Goal: Entertainment & Leisure: Browse casually

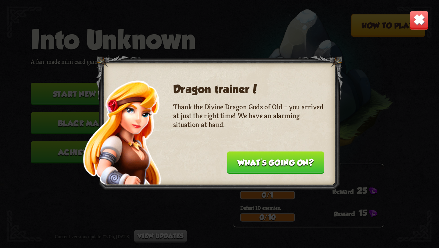
click at [274, 160] on button "What's going on?" at bounding box center [275, 162] width 97 height 22
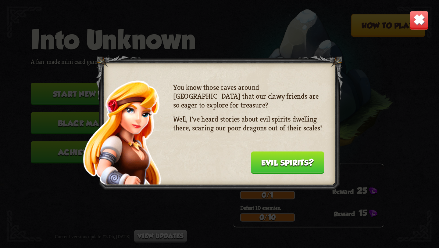
click at [274, 160] on button "Evil spirits?" at bounding box center [287, 162] width 73 height 22
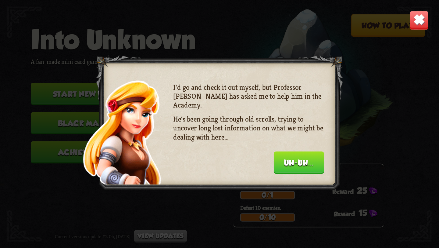
click at [276, 162] on button "Uh-uh..." at bounding box center [299, 162] width 50 height 22
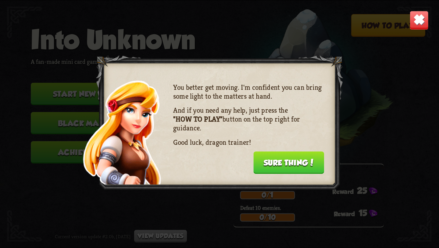
click at [276, 162] on button "Sure thing!" at bounding box center [288, 162] width 71 height 22
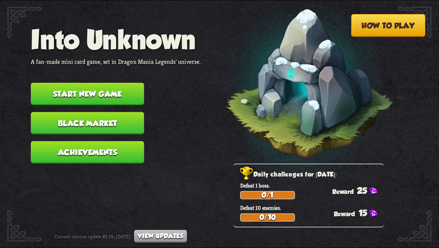
click at [125, 88] on button "Start new game" at bounding box center [87, 94] width 113 height 22
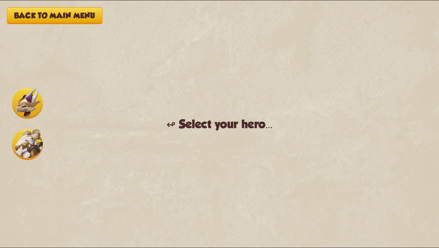
click at [28, 145] on img at bounding box center [27, 144] width 31 height 31
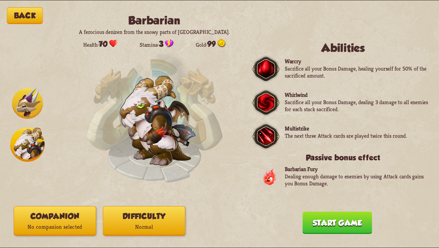
click at [20, 110] on img at bounding box center [27, 103] width 31 height 31
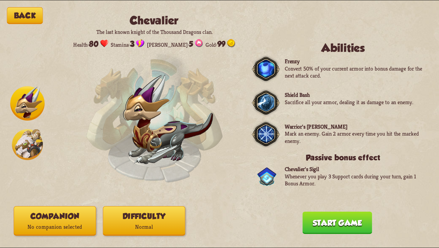
click at [26, 139] on img at bounding box center [27, 144] width 31 height 31
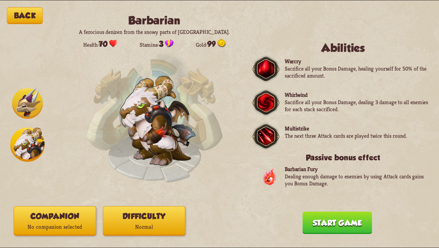
click at [17, 102] on img at bounding box center [27, 103] width 31 height 31
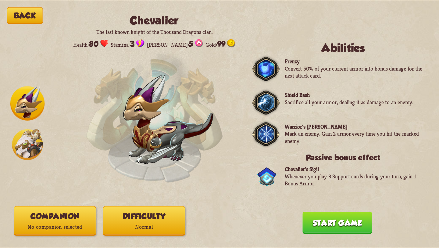
click at [26, 128] on div at bounding box center [27, 124] width 34 height 76
click at [27, 134] on img at bounding box center [27, 144] width 31 height 31
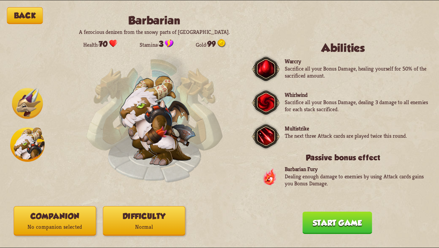
click at [21, 105] on img at bounding box center [27, 103] width 31 height 31
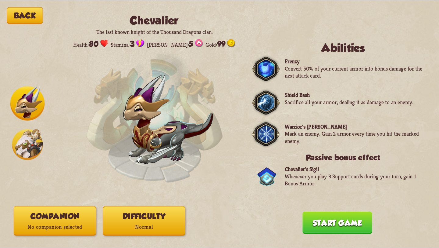
click at [26, 149] on img at bounding box center [27, 144] width 31 height 31
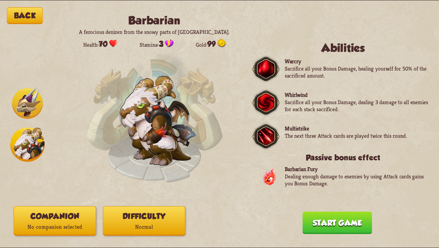
click at [25, 98] on img at bounding box center [27, 103] width 31 height 31
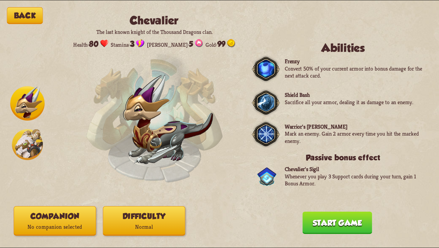
click at [25, 143] on img at bounding box center [27, 144] width 31 height 31
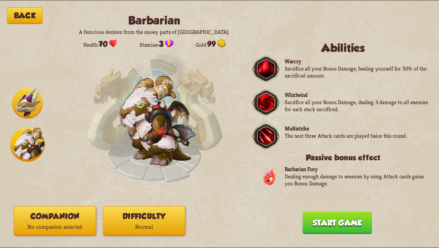
click at [23, 106] on img at bounding box center [27, 103] width 31 height 31
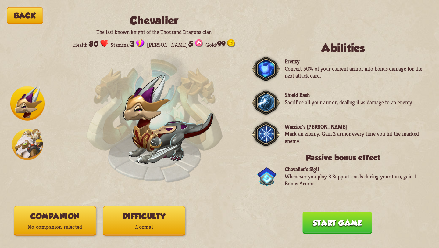
click at [32, 136] on img at bounding box center [27, 144] width 31 height 31
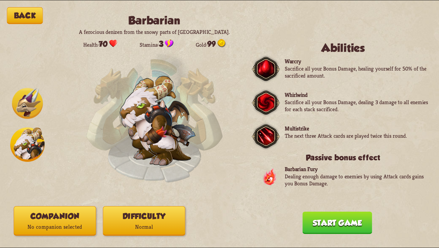
click at [155, 225] on p "Normal" at bounding box center [144, 226] width 82 height 11
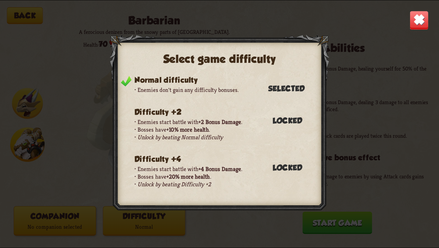
click at [58, 131] on div "Select game difficulty Normal difficulty Enemies don't gain any difficulty bonu…" at bounding box center [219, 123] width 439 height 247
click at [64, 131] on div "Select game difficulty Normal difficulty Enemies don't gain any difficulty bonu…" at bounding box center [219, 123] width 439 height 247
click at [422, 19] on img at bounding box center [419, 20] width 19 height 19
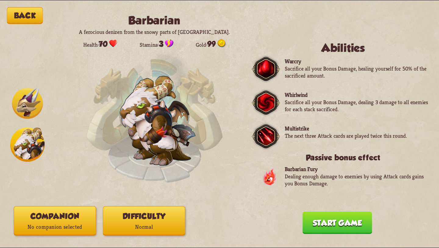
click at [23, 110] on img at bounding box center [27, 103] width 31 height 31
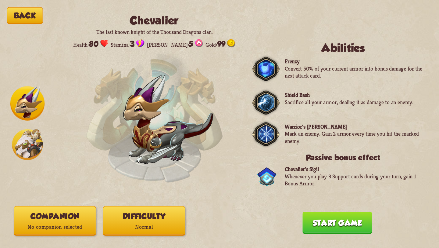
click at [25, 138] on img at bounding box center [27, 144] width 31 height 31
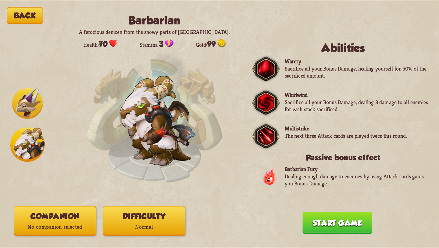
click at [23, 94] on img at bounding box center [27, 103] width 31 height 31
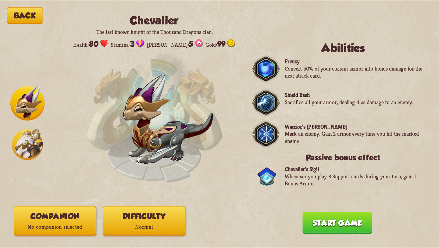
click at [21, 151] on img at bounding box center [27, 144] width 31 height 31
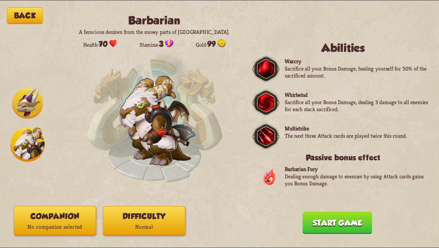
click at [18, 102] on img at bounding box center [27, 103] width 31 height 31
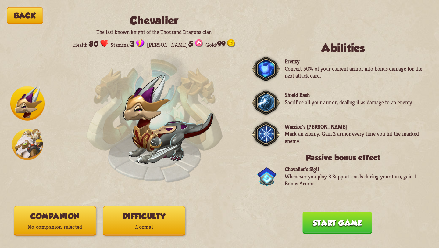
click at [23, 134] on img at bounding box center [27, 144] width 31 height 31
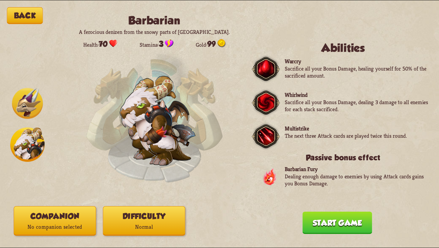
click at [21, 102] on img at bounding box center [27, 103] width 31 height 31
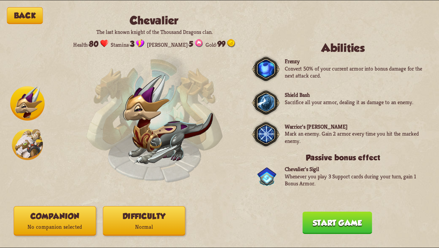
click at [316, 224] on button "Start game" at bounding box center [338, 222] width 70 height 22
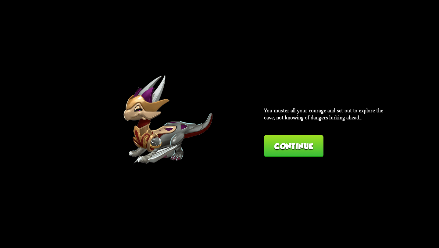
click at [292, 144] on button "Continue" at bounding box center [293, 146] width 59 height 22
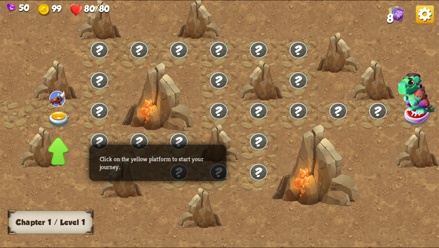
click at [55, 115] on img at bounding box center [59, 119] width 22 height 16
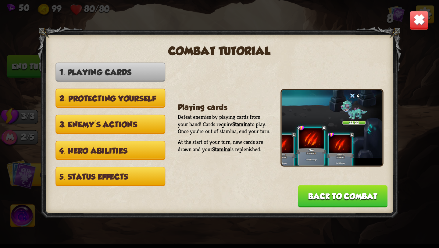
click at [360, 189] on button "Back to combat" at bounding box center [343, 196] width 90 height 22
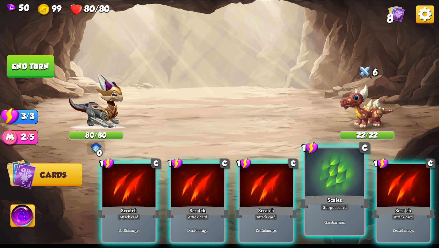
click at [330, 197] on div "Scales" at bounding box center [334, 202] width 71 height 16
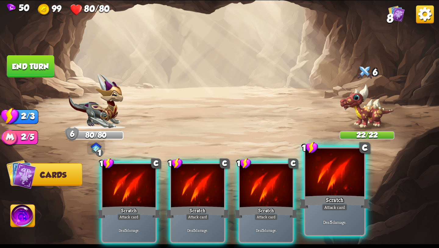
click at [338, 198] on div "Scratch" at bounding box center [334, 202] width 71 height 16
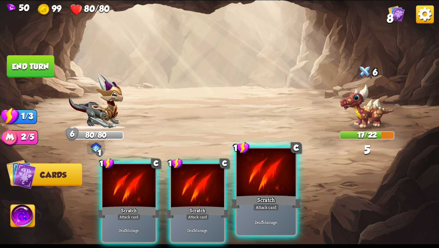
click at [262, 209] on div "Attack card" at bounding box center [266, 206] width 26 height 7
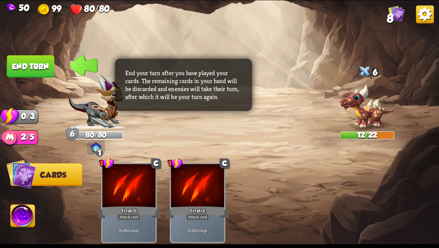
click at [30, 60] on button "End turn" at bounding box center [30, 66] width 47 height 22
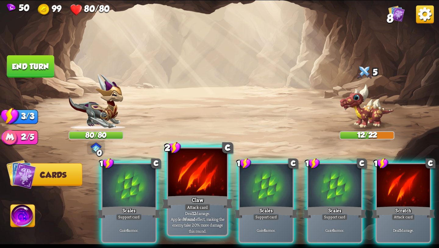
click at [201, 189] on div at bounding box center [197, 173] width 59 height 50
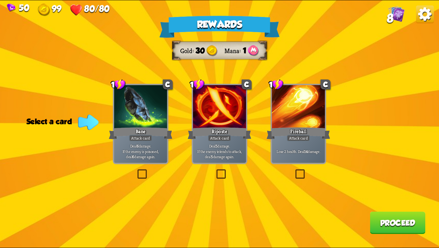
click at [302, 135] on div "Attack card" at bounding box center [298, 137] width 23 height 6
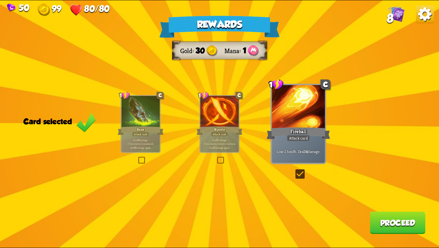
click at [216, 157] on label at bounding box center [216, 157] width 0 height 0
click at [0, 0] on input "checkbox" at bounding box center [0, 0] width 0 height 0
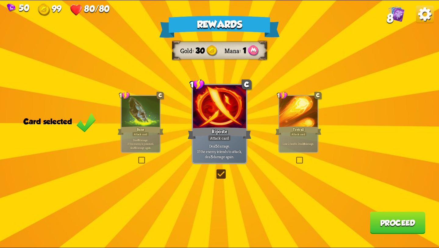
click at [303, 155] on div "Rewards Gold 30 Mana 1 Card selected 1 C Bane Attack card Deal 6 damage. If the…" at bounding box center [219, 123] width 439 height 247
click at [295, 157] on label at bounding box center [295, 157] width 0 height 0
click at [0, 0] on input "checkbox" at bounding box center [0, 0] width 0 height 0
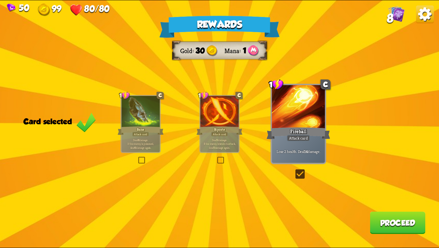
click at [385, 219] on button "Proceed" at bounding box center [398, 222] width 56 height 22
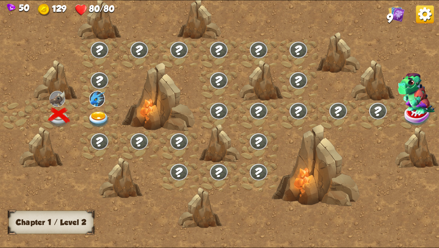
click at [98, 117] on img at bounding box center [99, 119] width 22 height 16
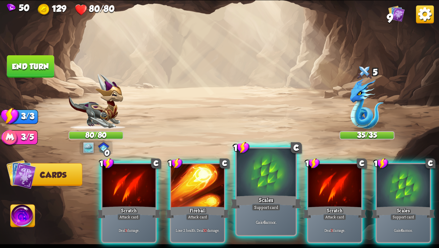
click at [287, 196] on div "Scales" at bounding box center [266, 202] width 71 height 16
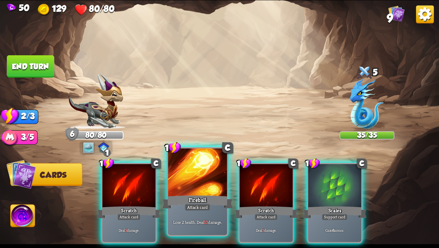
click at [199, 194] on div "Fireball" at bounding box center [197, 202] width 71 height 16
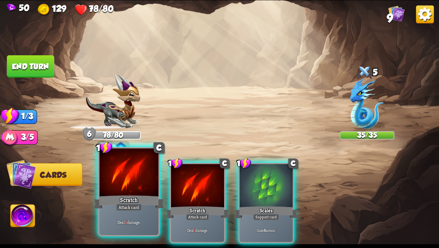
click at [120, 204] on div "Attack card" at bounding box center [129, 206] width 26 height 7
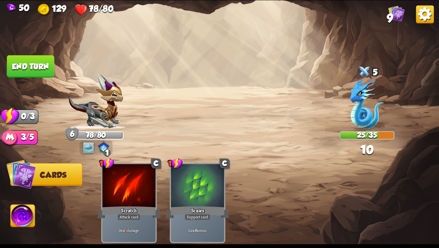
click at [13, 219] on img at bounding box center [23, 216] width 24 height 25
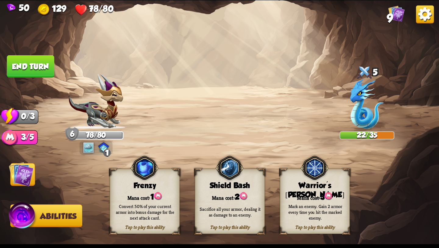
click at [20, 66] on button "End turn" at bounding box center [30, 66] width 47 height 22
click at [46, 59] on button "End turn" at bounding box center [30, 66] width 47 height 22
click at [140, 130] on div "Player turn" at bounding box center [219, 124] width 439 height 68
click at [18, 179] on img at bounding box center [21, 174] width 25 height 25
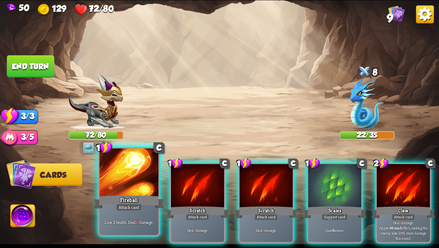
click at [130, 206] on div "Attack card" at bounding box center [129, 206] width 26 height 7
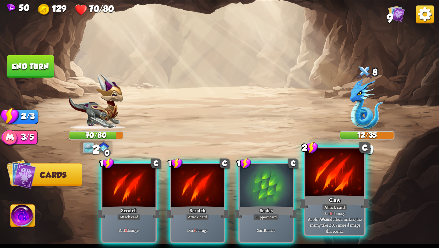
click at [341, 178] on div at bounding box center [334, 173] width 59 height 50
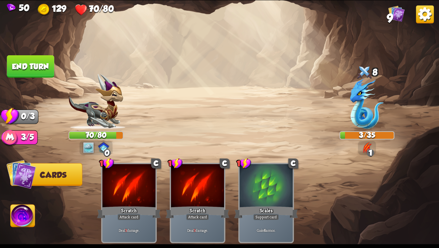
click at [34, 70] on button "End turn" at bounding box center [30, 66] width 47 height 22
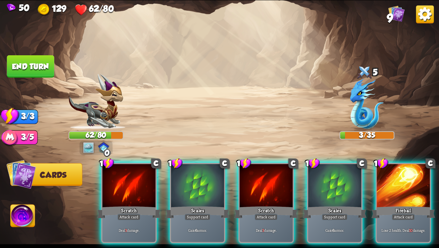
click at [16, 219] on img at bounding box center [23, 216] width 24 height 25
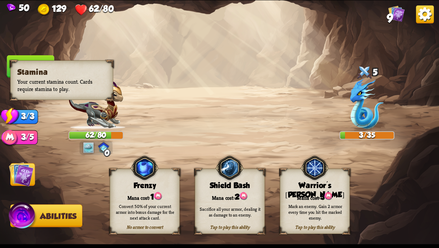
click at [19, 115] on div "3/3" at bounding box center [24, 116] width 28 height 14
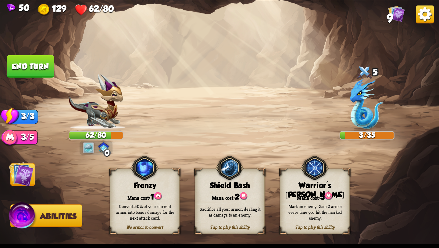
click at [23, 181] on img at bounding box center [21, 174] width 25 height 25
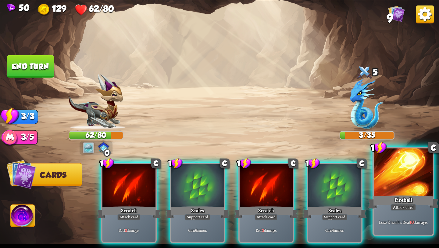
click at [414, 202] on div "Fireball" at bounding box center [403, 202] width 71 height 16
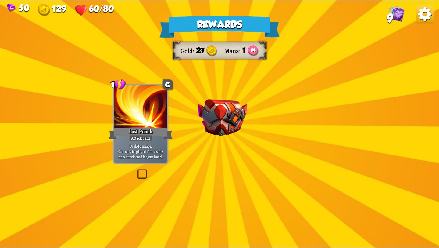
click at [231, 116] on img at bounding box center [223, 117] width 50 height 37
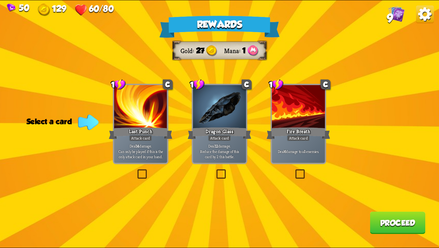
click at [137, 154] on span "Can only be played if this is the only attack card in your hand." at bounding box center [141, 154] width 50 height 10
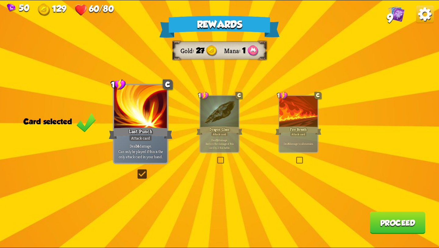
click at [385, 221] on button "Proceed" at bounding box center [398, 222] width 56 height 22
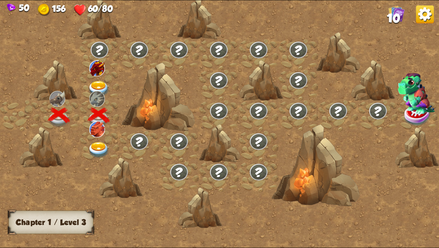
click at [94, 145] on img at bounding box center [99, 150] width 22 height 16
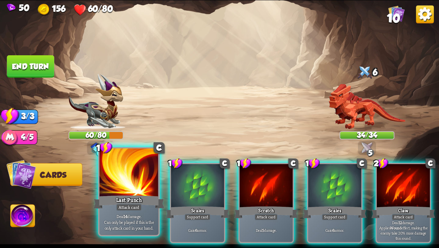
click at [127, 196] on div "Last Punch" at bounding box center [129, 202] width 71 height 16
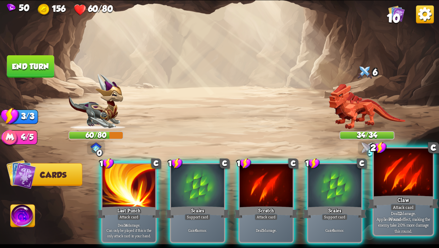
click at [401, 182] on div at bounding box center [403, 173] width 59 height 50
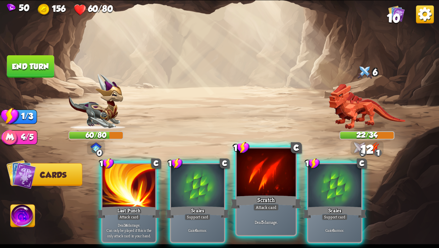
click at [269, 181] on div at bounding box center [266, 173] width 59 height 50
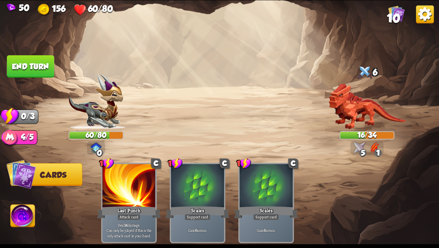
click at [32, 67] on button "End turn" at bounding box center [30, 66] width 47 height 22
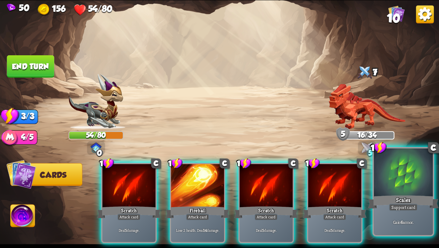
click at [414, 188] on div at bounding box center [403, 173] width 59 height 50
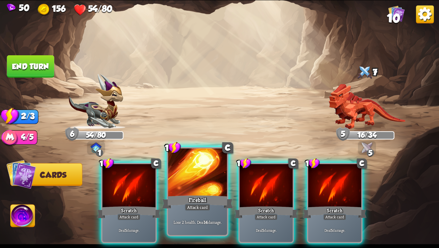
click at [181, 183] on div at bounding box center [197, 173] width 59 height 50
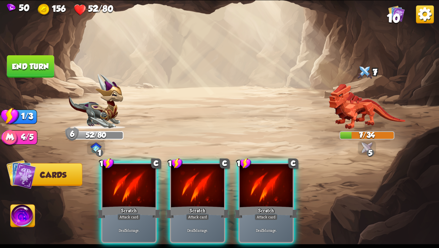
click at [20, 217] on img at bounding box center [23, 216] width 24 height 25
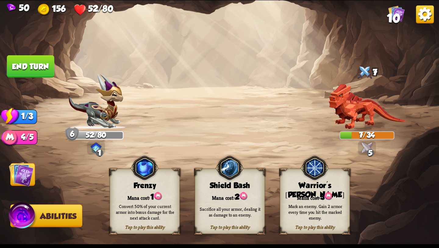
click at [235, 186] on div "Shield Bash" at bounding box center [229, 185] width 69 height 9
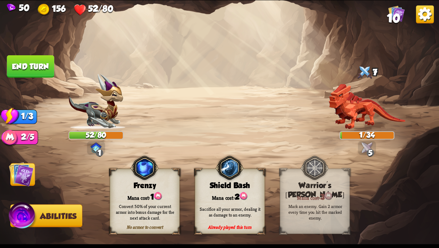
click at [17, 77] on img at bounding box center [219, 123] width 439 height 247
click at [18, 71] on button "End turn" at bounding box center [30, 66] width 48 height 23
click at [26, 177] on img at bounding box center [21, 174] width 25 height 25
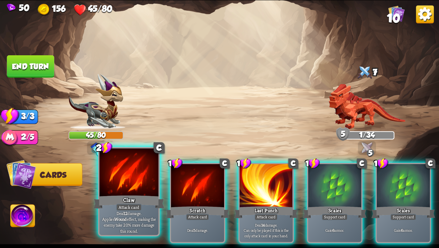
click at [127, 205] on div "Attack card" at bounding box center [129, 206] width 26 height 7
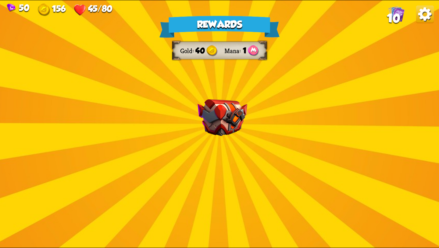
click at [265, 98] on div "Rewards Gold 40 Mana 1 Select a card 1 C Life Leech Support card Heal for 1 hea…" at bounding box center [219, 123] width 439 height 247
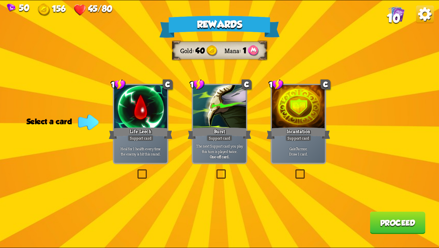
click at [294, 170] on label at bounding box center [294, 170] width 0 height 0
click at [0, 0] on input "checkbox" at bounding box center [0, 0] width 0 height 0
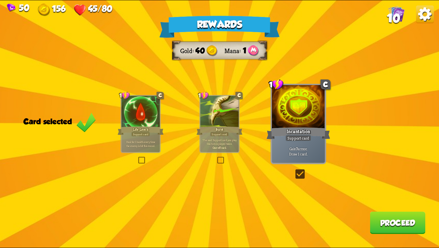
click at [396, 226] on button "Proceed" at bounding box center [398, 222] width 56 height 22
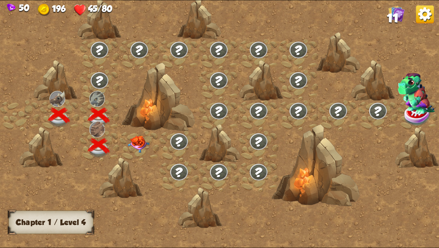
click at [99, 80] on img at bounding box center [99, 80] width 19 height 18
click at [136, 142] on img at bounding box center [139, 143] width 22 height 17
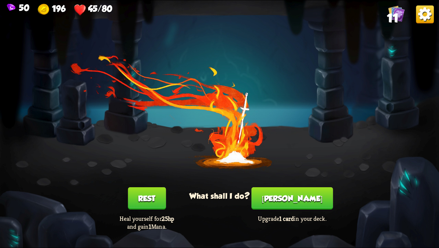
click at [158, 200] on button "Rest" at bounding box center [147, 198] width 38 height 22
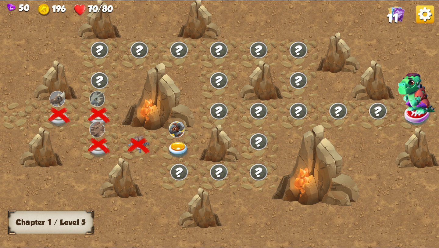
click at [181, 146] on img at bounding box center [178, 150] width 22 height 16
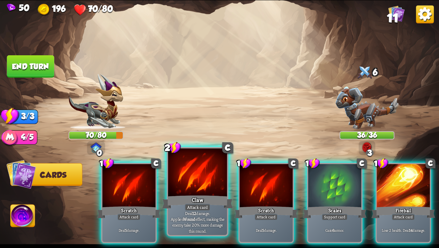
click at [188, 187] on div at bounding box center [197, 173] width 59 height 50
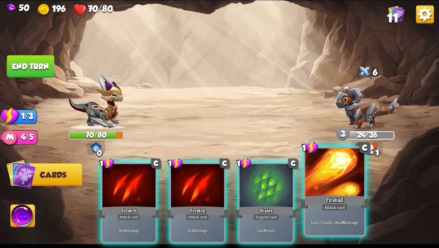
click at [348, 175] on div at bounding box center [334, 173] width 59 height 50
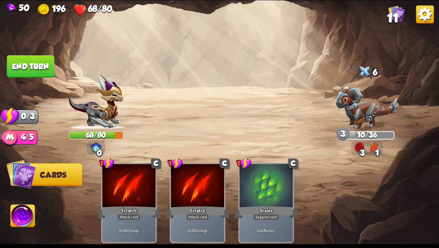
click at [34, 64] on button "End turn" at bounding box center [30, 66] width 48 height 23
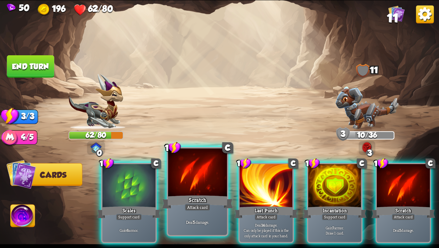
click at [195, 173] on div at bounding box center [197, 173] width 59 height 50
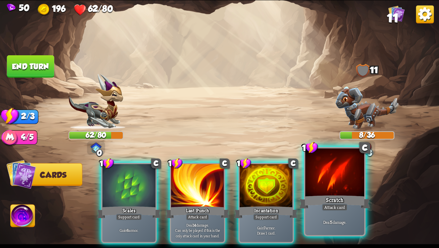
click at [339, 213] on div "Deal 5 damage." at bounding box center [334, 222] width 59 height 26
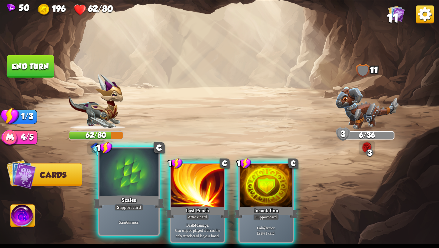
click at [131, 187] on div at bounding box center [128, 173] width 59 height 50
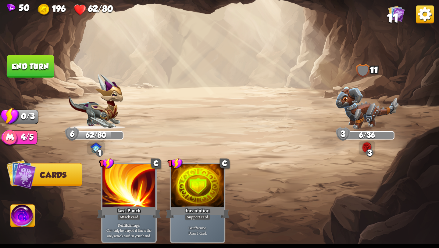
click at [11, 65] on button "End turn" at bounding box center [30, 66] width 47 height 22
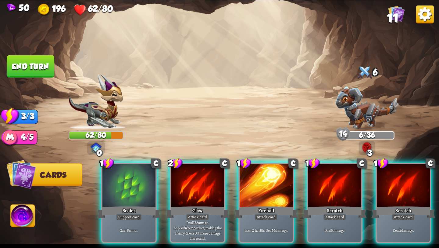
click at [15, 220] on img at bounding box center [23, 216] width 24 height 25
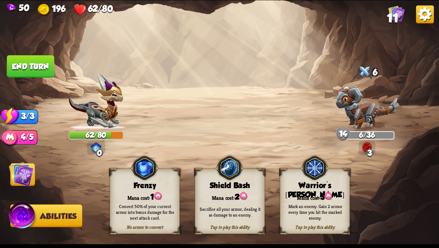
click at [25, 178] on img at bounding box center [21, 174] width 25 height 25
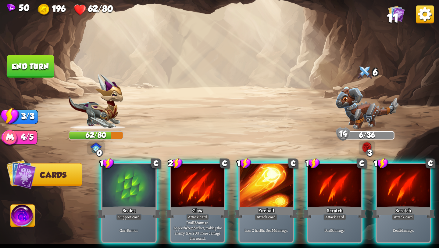
click at [28, 224] on img at bounding box center [23, 216] width 24 height 25
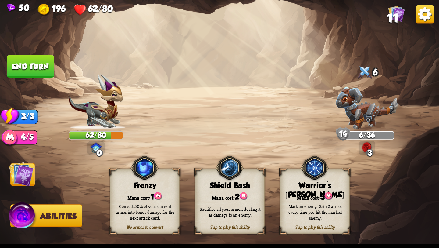
click at [30, 173] on img at bounding box center [21, 174] width 25 height 25
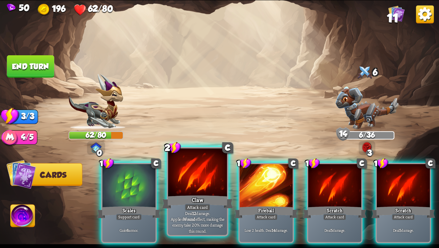
click at [194, 190] on div at bounding box center [197, 173] width 59 height 50
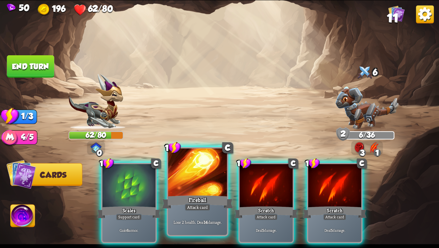
click at [179, 184] on div at bounding box center [197, 173] width 59 height 50
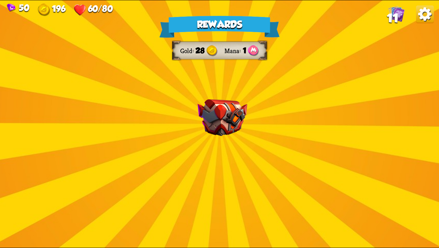
click at [218, 135] on img at bounding box center [223, 117] width 50 height 37
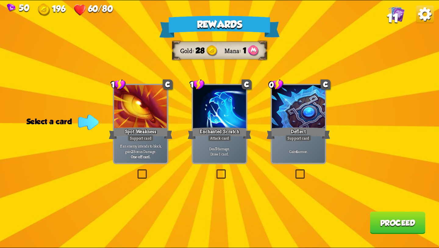
click at [234, 104] on div at bounding box center [219, 107] width 53 height 45
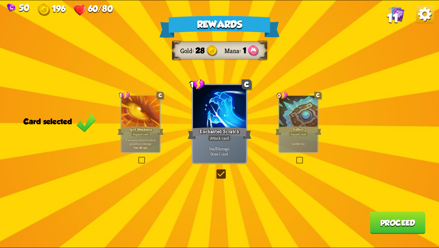
click at [399, 225] on button "Proceed" at bounding box center [398, 222] width 56 height 22
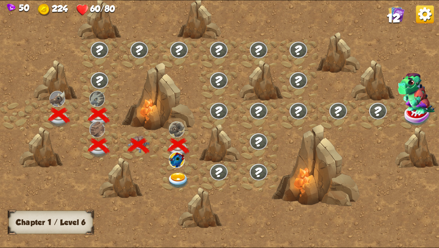
click at [182, 174] on img at bounding box center [178, 180] width 22 height 16
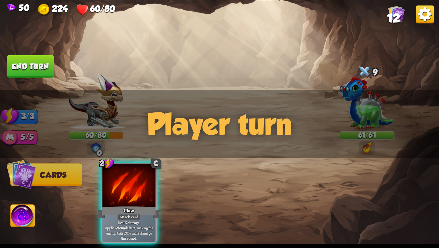
click at [183, 173] on div "2 C Claw Attack card Deal 12 damage. Applies Wound effect, making the enemy tak…" at bounding box center [263, 193] width 351 height 110
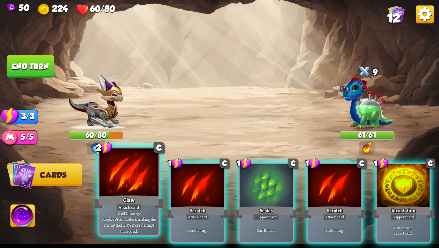
click at [138, 182] on div at bounding box center [128, 173] width 59 height 50
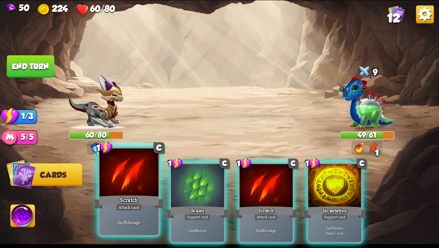
click at [136, 180] on div at bounding box center [128, 173] width 59 height 50
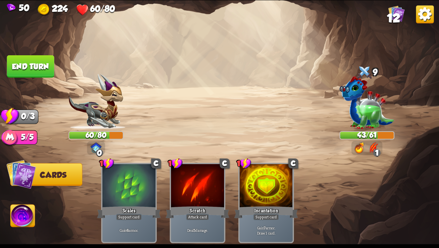
click at [25, 220] on img at bounding box center [23, 216] width 24 height 25
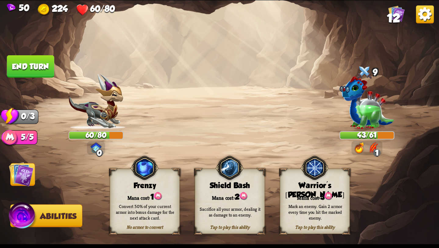
click at [324, 187] on div "Warrior's [PERSON_NAME]" at bounding box center [314, 190] width 69 height 18
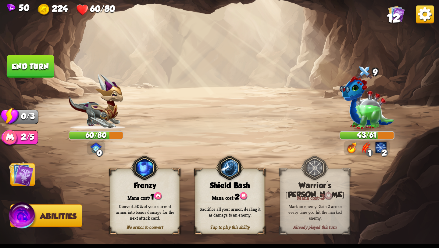
click at [21, 63] on button "End turn" at bounding box center [30, 66] width 47 height 22
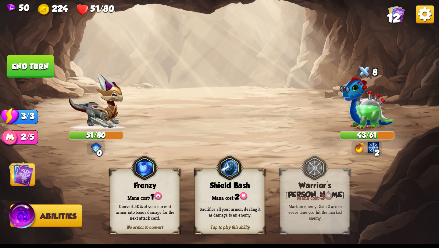
click at [26, 173] on img at bounding box center [21, 174] width 25 height 25
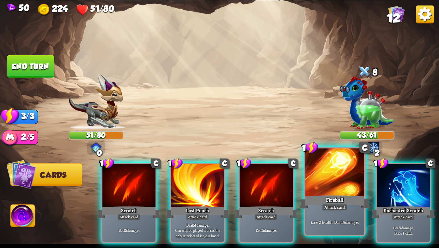
click at [330, 178] on div at bounding box center [334, 173] width 59 height 50
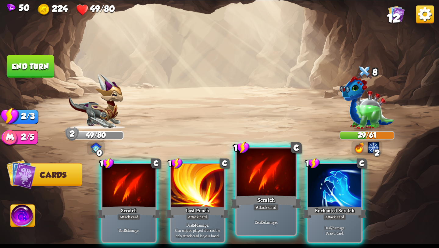
click at [286, 167] on div at bounding box center [266, 173] width 59 height 50
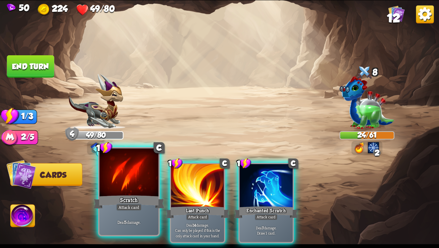
click at [109, 179] on div at bounding box center [128, 173] width 59 height 50
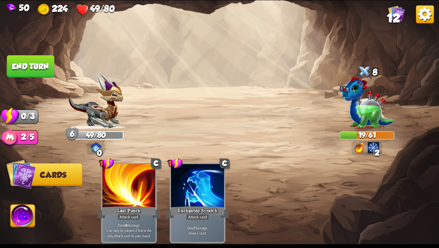
click at [23, 60] on button "End turn" at bounding box center [30, 66] width 47 height 22
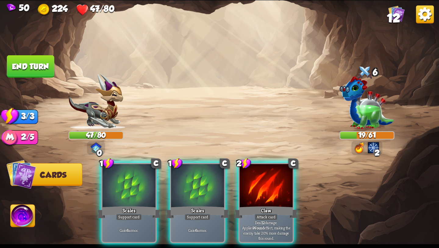
click at [31, 216] on img at bounding box center [23, 216] width 24 height 25
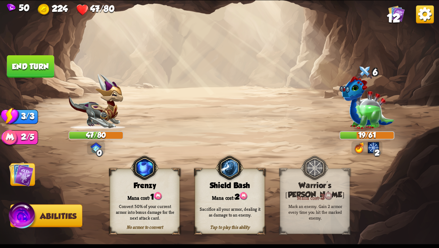
click at [24, 182] on img at bounding box center [21, 174] width 25 height 25
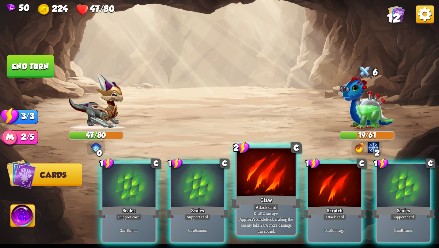
click at [283, 210] on div "Deal 12 damage. Applies Wound effect, making the enemy take 20% more damage thi…" at bounding box center [266, 222] width 59 height 26
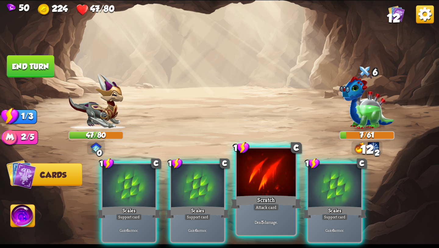
click at [278, 206] on div "Attack card" at bounding box center [266, 206] width 26 height 7
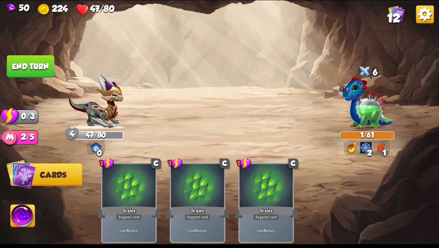
click at [28, 68] on button "End turn" at bounding box center [30, 66] width 47 height 22
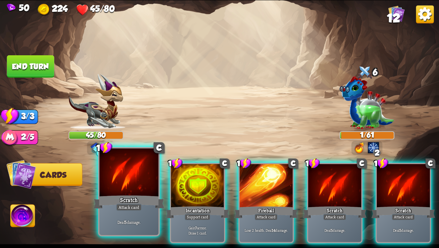
click at [141, 179] on div at bounding box center [128, 173] width 59 height 50
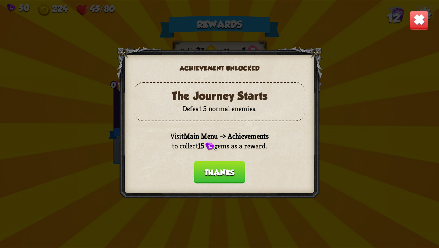
click at [219, 166] on button "Thanks" at bounding box center [219, 172] width 51 height 22
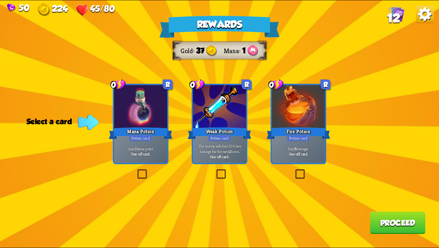
click at [213, 137] on div "Potion card" at bounding box center [219, 137] width 23 height 6
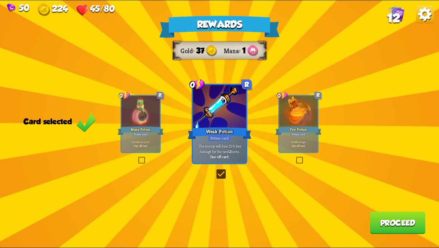
click at [380, 219] on button "Proceed" at bounding box center [398, 222] width 56 height 22
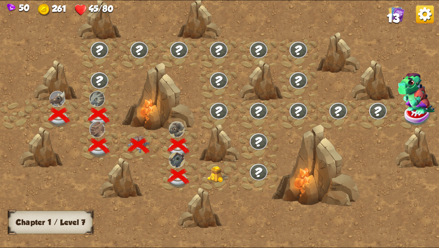
click at [218, 176] on img at bounding box center [218, 174] width 22 height 17
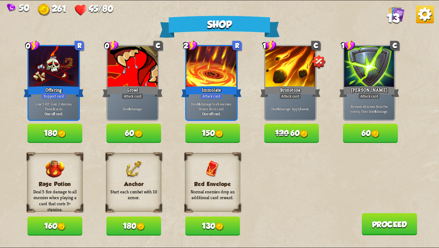
click at [208, 134] on button "150" at bounding box center [212, 133] width 55 height 19
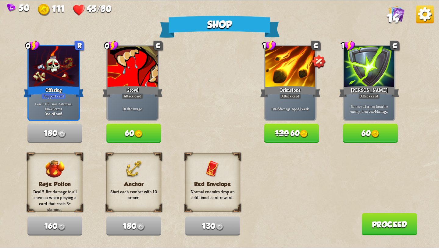
click at [383, 134] on button "60" at bounding box center [370, 133] width 55 height 19
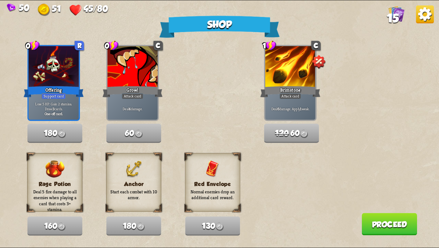
click at [384, 221] on button "Proceed" at bounding box center [390, 224] width 56 height 22
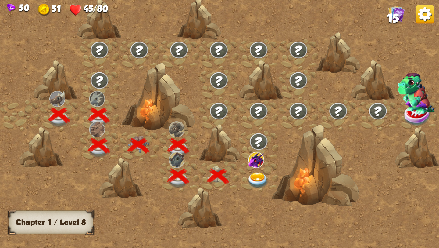
click at [255, 178] on img at bounding box center [258, 180] width 22 height 16
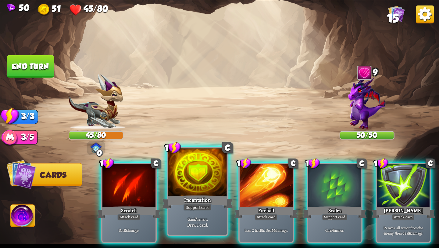
click at [200, 207] on div "Support card" at bounding box center [197, 206] width 29 height 7
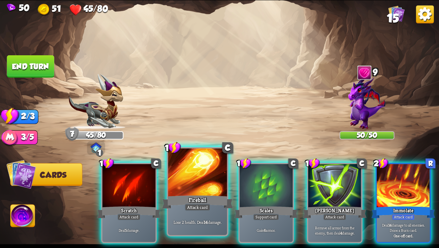
click at [203, 192] on div at bounding box center [197, 173] width 59 height 50
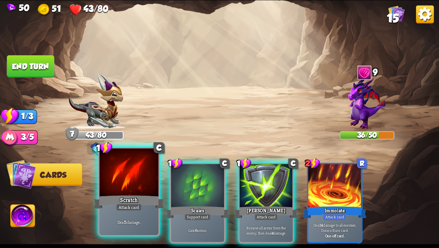
click at [134, 197] on div "Scratch" at bounding box center [129, 202] width 71 height 16
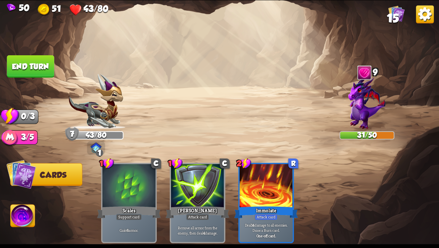
click at [22, 67] on button "End turn" at bounding box center [30, 66] width 47 height 22
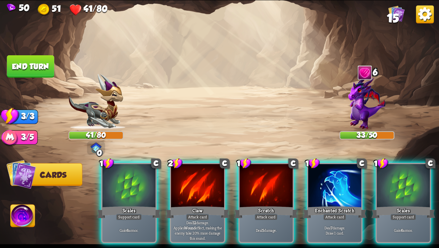
click at [19, 175] on img at bounding box center [21, 174] width 30 height 30
click at [24, 214] on img at bounding box center [23, 216] width 24 height 25
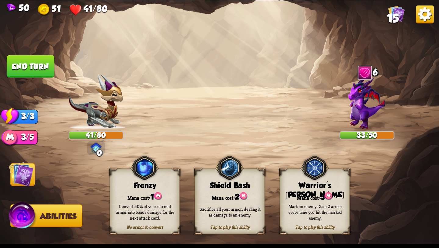
click at [21, 168] on img at bounding box center [21, 174] width 25 height 25
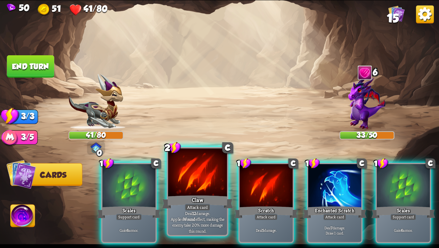
click at [194, 190] on div at bounding box center [197, 173] width 59 height 50
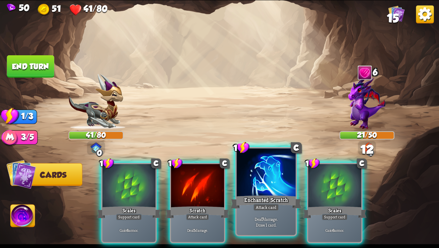
click at [271, 190] on div at bounding box center [266, 173] width 59 height 50
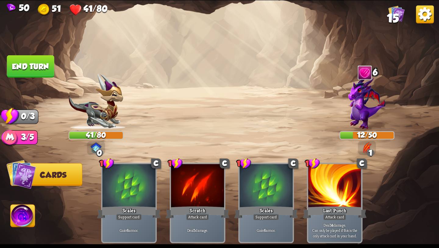
click at [40, 70] on button "End turn" at bounding box center [30, 66] width 47 height 22
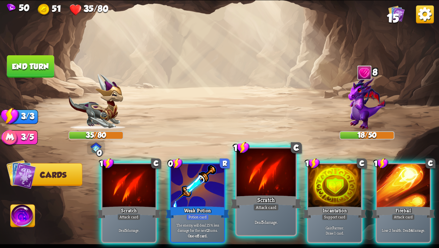
click at [270, 175] on div at bounding box center [266, 173] width 59 height 50
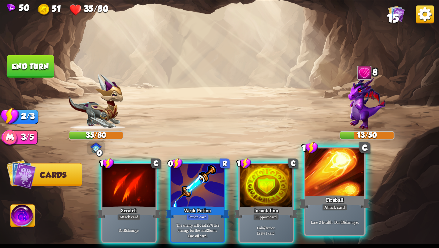
click at [338, 197] on div "Fireball" at bounding box center [334, 202] width 71 height 16
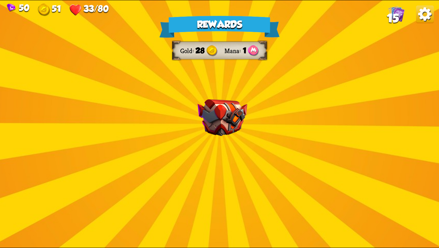
click at [334, 203] on div "Rewards Gold 28 Mana 1 Select a card 2 C Tactical Strike Attack card Deal 7 dam…" at bounding box center [219, 123] width 439 height 247
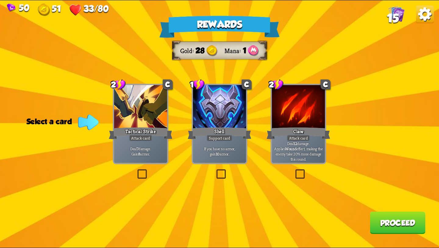
click at [215, 170] on label at bounding box center [215, 170] width 0 height 0
click at [0, 0] on input "checkbox" at bounding box center [0, 0] width 0 height 0
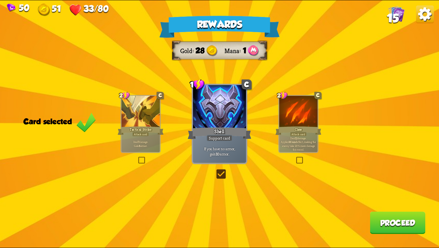
click at [411, 224] on button "Proceed" at bounding box center [398, 222] width 56 height 22
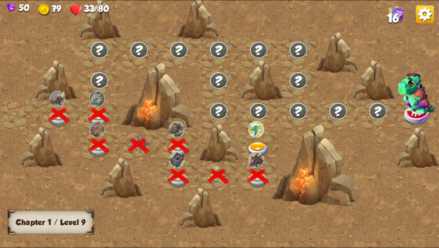
click at [252, 142] on img at bounding box center [258, 150] width 22 height 16
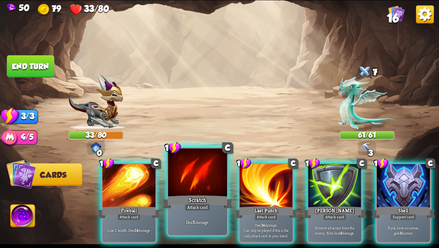
click at [186, 194] on div "Scratch" at bounding box center [197, 202] width 71 height 16
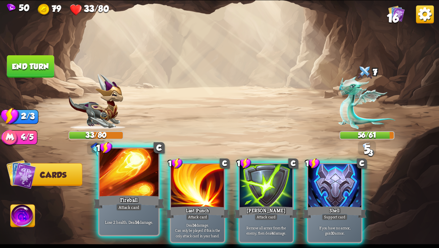
click at [119, 197] on div "Fireball" at bounding box center [129, 202] width 71 height 16
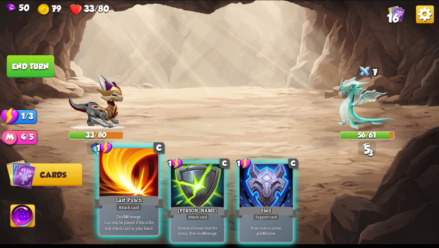
click at [130, 199] on div "Last Punch" at bounding box center [129, 202] width 71 height 16
click at [131, 198] on div "Last Punch" at bounding box center [129, 202] width 71 height 16
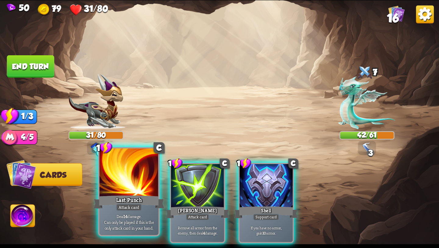
click at [131, 198] on div "Last Punch" at bounding box center [129, 202] width 71 height 16
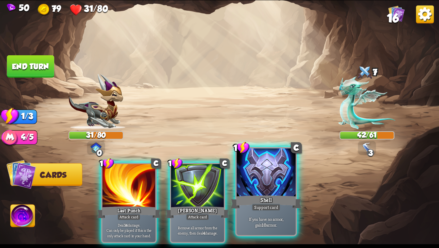
click at [262, 198] on div "Shell" at bounding box center [266, 202] width 71 height 16
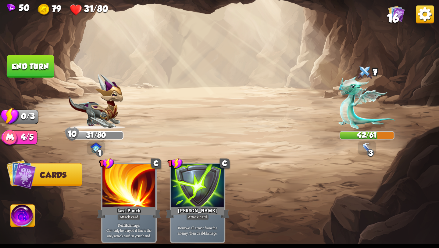
click at [31, 56] on button "End turn" at bounding box center [30, 66] width 47 height 22
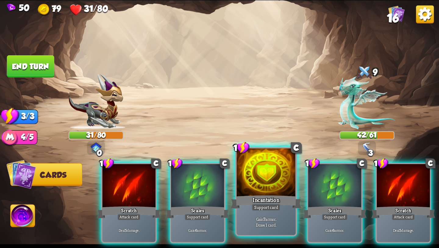
click at [260, 180] on div at bounding box center [266, 173] width 59 height 50
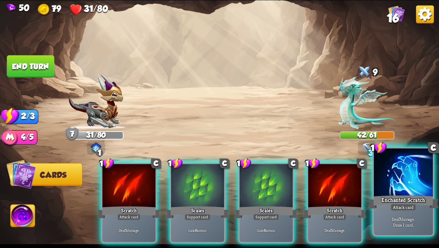
click at [407, 181] on div at bounding box center [403, 173] width 59 height 50
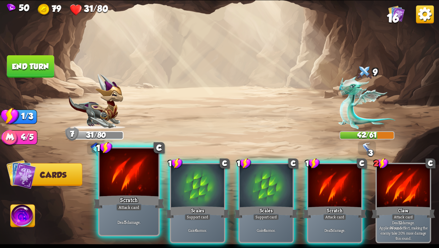
click at [125, 198] on div "Scratch" at bounding box center [129, 202] width 71 height 16
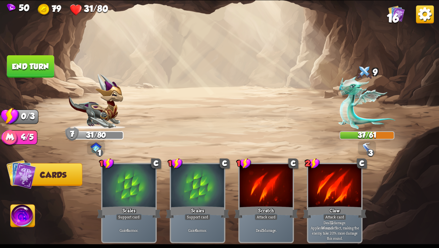
click at [40, 68] on button "End turn" at bounding box center [30, 66] width 47 height 22
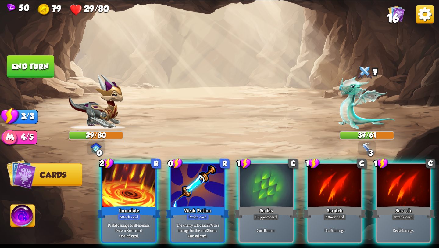
click at [16, 215] on img at bounding box center [23, 216] width 24 height 25
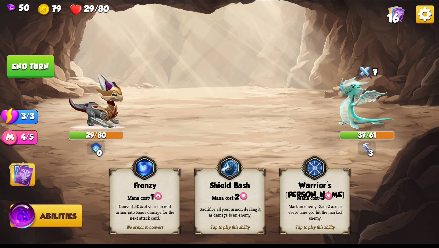
click at [15, 174] on img at bounding box center [21, 174] width 25 height 25
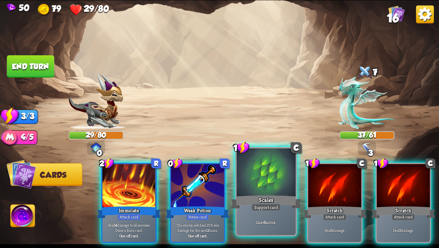
click at [272, 192] on div at bounding box center [266, 173] width 59 height 50
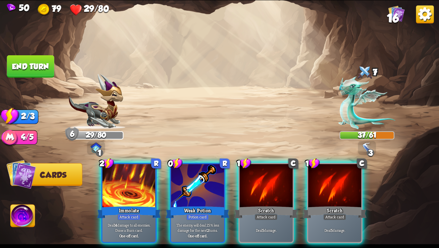
click at [272, 192] on div at bounding box center [266, 186] width 53 height 45
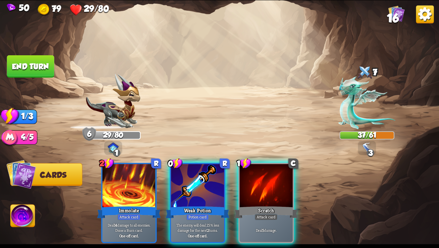
click at [272, 192] on div at bounding box center [266, 186] width 53 height 45
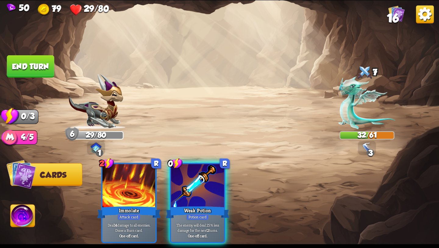
click at [34, 67] on button "End turn" at bounding box center [30, 66] width 47 height 22
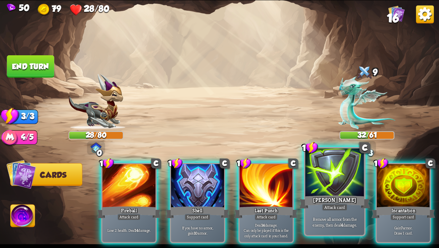
click at [325, 177] on div at bounding box center [334, 173] width 59 height 50
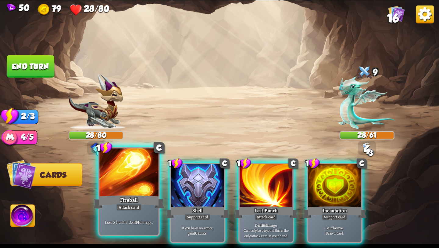
click at [124, 190] on div at bounding box center [128, 173] width 59 height 50
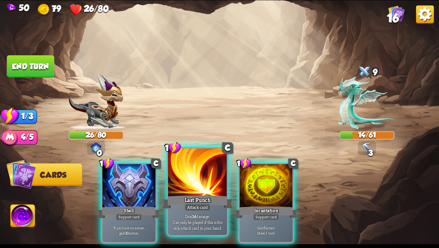
click at [185, 181] on div at bounding box center [197, 173] width 59 height 50
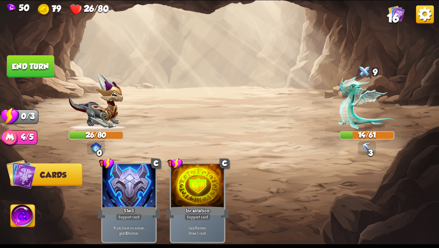
click at [33, 64] on button "End turn" at bounding box center [30, 66] width 47 height 22
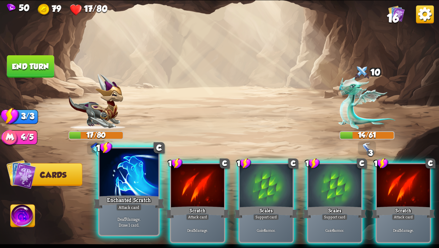
click at [135, 182] on div at bounding box center [128, 173] width 59 height 50
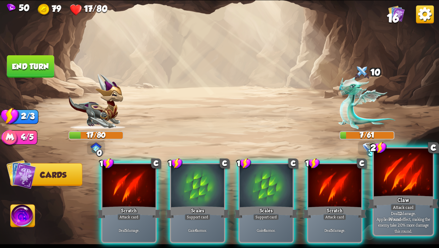
click at [389, 200] on div "Claw" at bounding box center [403, 202] width 71 height 16
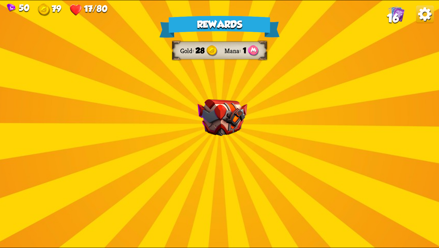
click at [223, 177] on div "Rewards Gold 28 Mana 1 Select a card 1 C [PERSON_NAME] Attack card Remove all a…" at bounding box center [219, 123] width 439 height 247
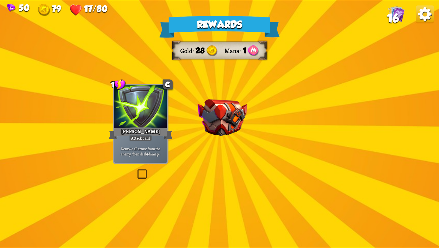
click at [219, 134] on img at bounding box center [223, 117] width 50 height 37
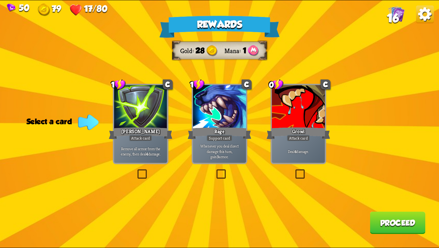
click at [215, 170] on label at bounding box center [215, 170] width 0 height 0
click at [0, 0] on input "checkbox" at bounding box center [0, 0] width 0 height 0
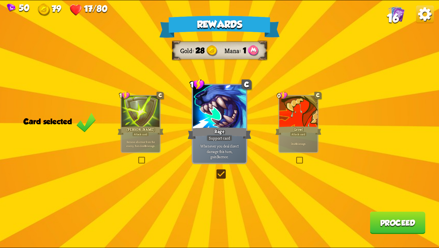
click at [391, 214] on button "Proceed" at bounding box center [398, 222] width 56 height 22
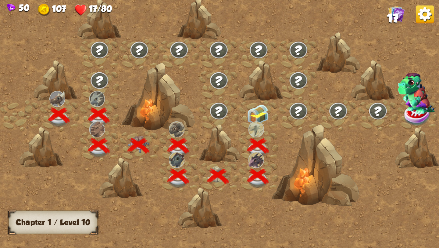
click at [258, 111] on img at bounding box center [258, 114] width 22 height 20
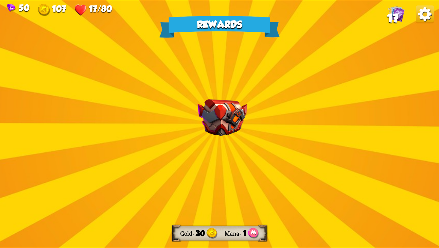
click at [214, 120] on img at bounding box center [223, 117] width 50 height 37
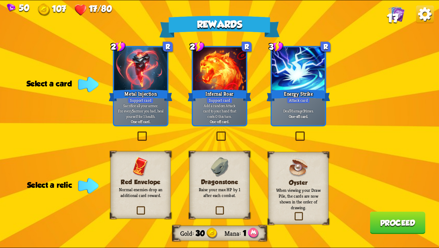
click at [309, 108] on p "Deal 7 damage 3 times." at bounding box center [298, 110] width 50 height 5
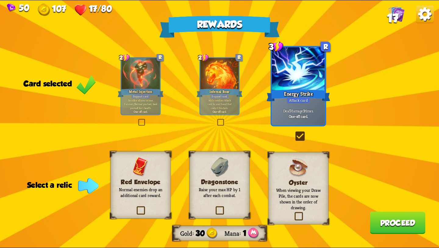
click at [134, 209] on div "Red Envelope Normal enemies drop an additional card reward." at bounding box center [140, 184] width 60 height 67
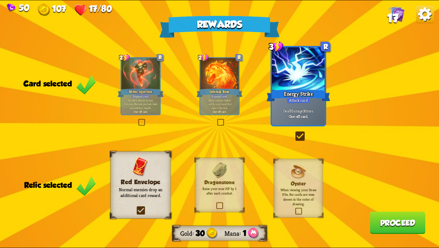
click at [395, 222] on button "Proceed" at bounding box center [398, 222] width 56 height 22
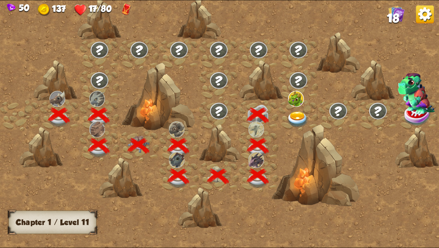
scroll to position [0, 93]
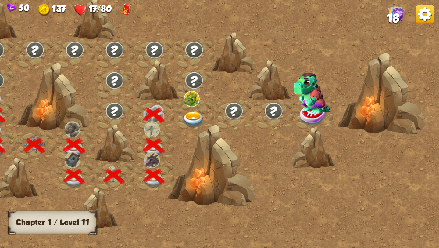
click at [194, 115] on img at bounding box center [194, 119] width 22 height 16
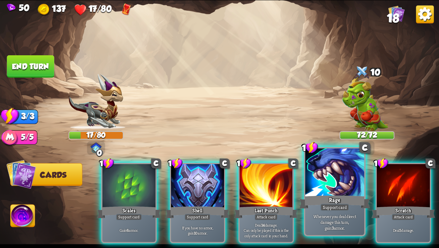
click at [331, 181] on div at bounding box center [334, 173] width 59 height 50
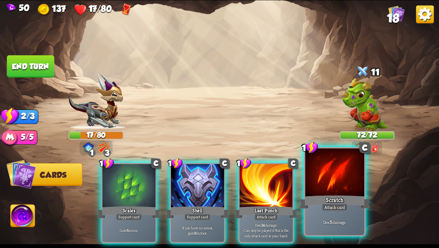
click at [328, 181] on div at bounding box center [334, 173] width 59 height 50
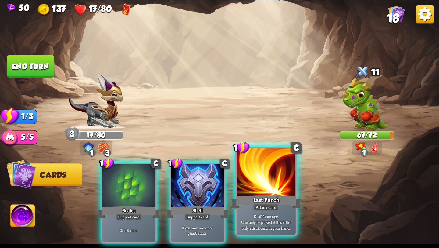
click at [271, 175] on div at bounding box center [266, 173] width 59 height 50
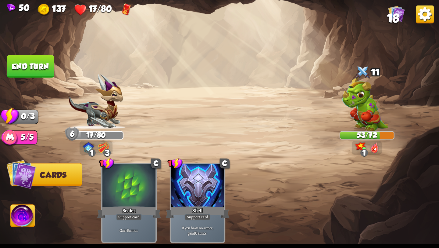
click at [23, 215] on img at bounding box center [23, 216] width 24 height 25
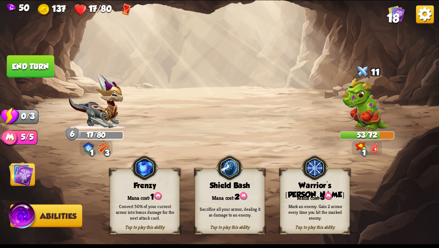
click at [299, 190] on div "Tap to play this ability Warrior's [PERSON_NAME] cost: 3 Mark an enemy. Gain 2 …" at bounding box center [315, 200] width 70 height 65
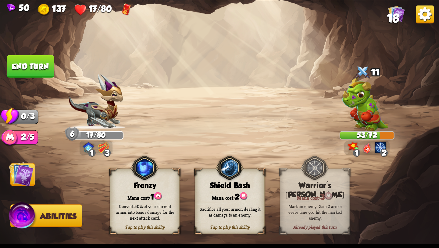
click at [36, 66] on button "End turn" at bounding box center [30, 66] width 47 height 22
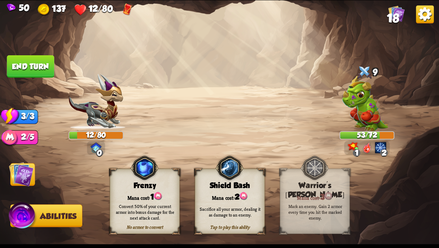
click at [27, 176] on img at bounding box center [21, 174] width 25 height 25
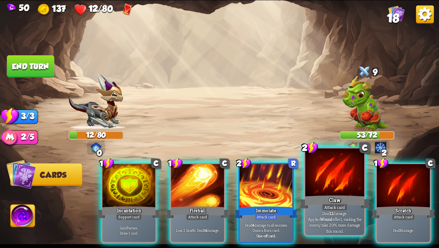
click at [347, 192] on div at bounding box center [334, 173] width 59 height 50
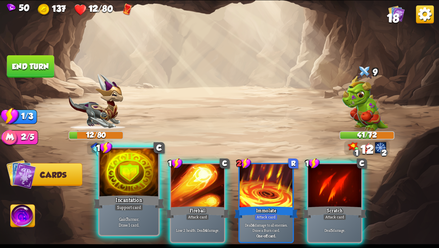
click at [150, 195] on div "Incantation" at bounding box center [129, 202] width 71 height 16
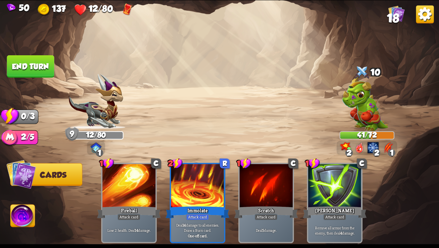
click at [35, 66] on button "End turn" at bounding box center [30, 66] width 47 height 22
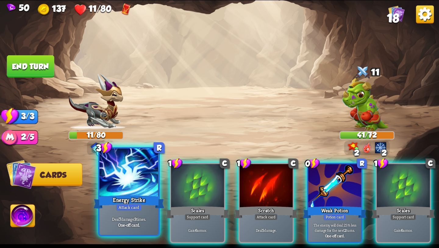
click at [130, 197] on div "Energy Strike" at bounding box center [129, 202] width 71 height 16
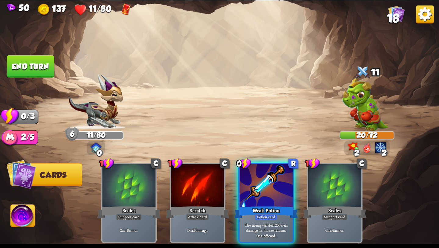
click at [42, 70] on button "End turn" at bounding box center [30, 66] width 47 height 22
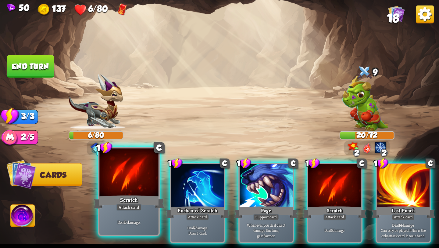
click at [136, 181] on div at bounding box center [128, 173] width 59 height 50
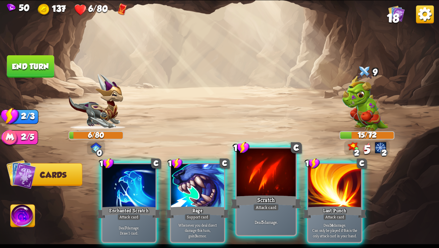
click at [273, 192] on div at bounding box center [266, 173] width 59 height 50
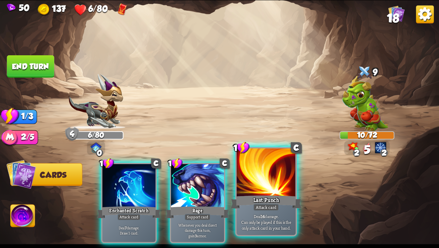
click at [284, 193] on div at bounding box center [266, 173] width 59 height 50
click at [269, 185] on div at bounding box center [266, 173] width 59 height 50
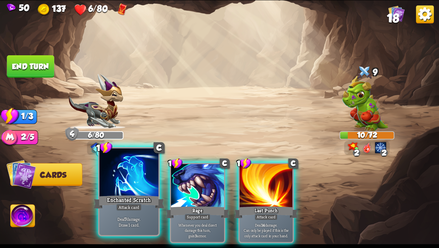
click at [146, 187] on div at bounding box center [128, 173] width 59 height 50
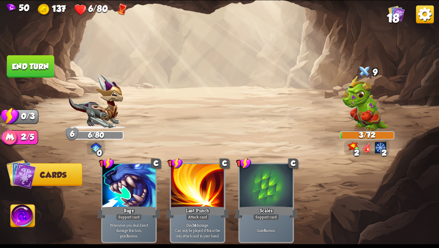
click at [24, 60] on button "End turn" at bounding box center [30, 66] width 47 height 22
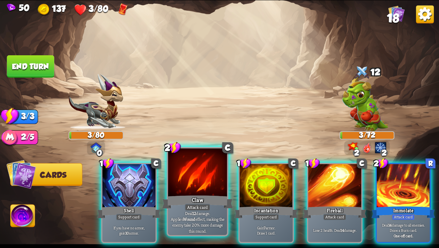
click at [197, 186] on div at bounding box center [197, 173] width 59 height 50
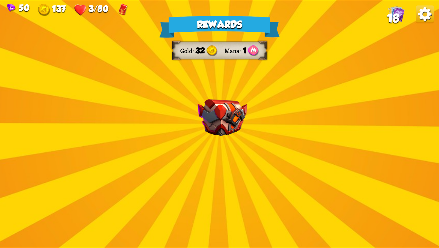
click at [213, 183] on div "Rewards Gold 32 Mana 1 Select a card 1 C Rebound Attack card Deal 8 damage. Put…" at bounding box center [219, 123] width 439 height 247
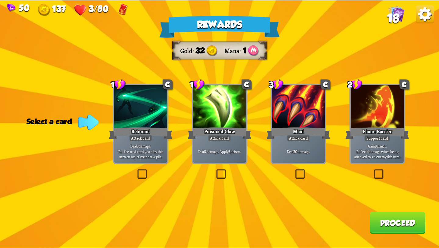
click at [215, 170] on label at bounding box center [215, 170] width 0 height 0
click at [0, 0] on input "checkbox" at bounding box center [0, 0] width 0 height 0
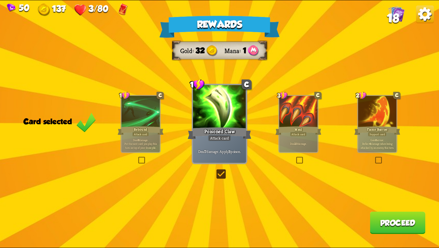
click at [295, 157] on label at bounding box center [295, 157] width 0 height 0
click at [0, 0] on input "checkbox" at bounding box center [0, 0] width 0 height 0
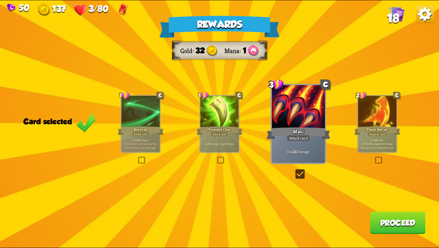
click at [380, 219] on button "Proceed" at bounding box center [398, 222] width 56 height 22
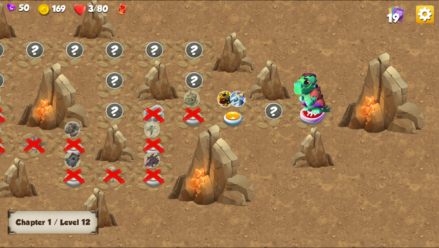
click at [231, 115] on img at bounding box center [233, 119] width 22 height 16
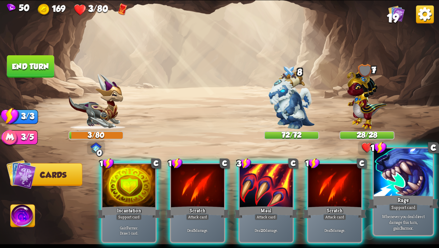
click at [386, 193] on div at bounding box center [403, 173] width 59 height 50
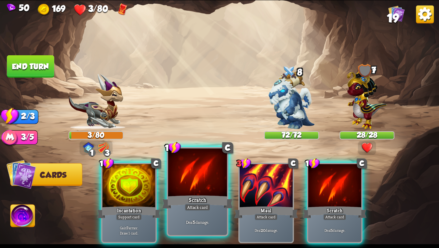
click at [214, 188] on div at bounding box center [197, 173] width 59 height 50
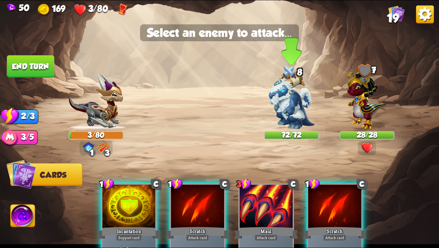
click at [276, 111] on img at bounding box center [292, 100] width 46 height 58
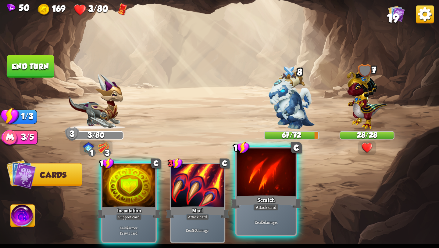
click at [264, 180] on div at bounding box center [266, 173] width 59 height 50
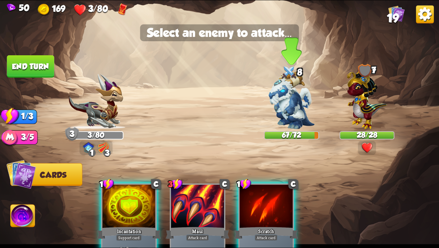
click at [293, 90] on img at bounding box center [292, 100] width 46 height 58
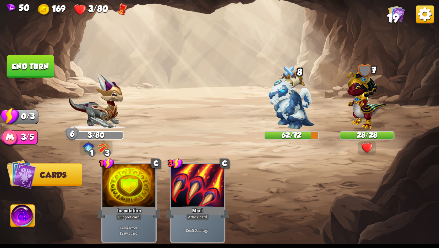
click at [18, 216] on img at bounding box center [23, 216] width 24 height 25
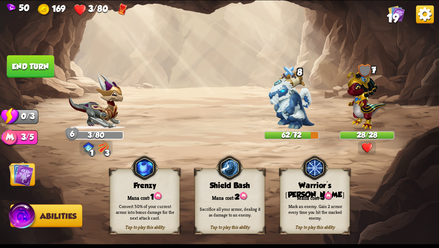
click at [32, 66] on button "End turn" at bounding box center [30, 66] width 47 height 22
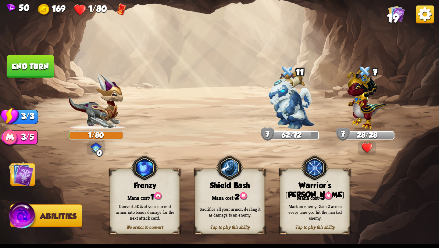
click at [19, 176] on img at bounding box center [21, 174] width 25 height 25
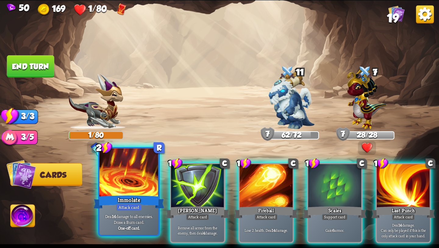
click at [124, 183] on div at bounding box center [128, 173] width 59 height 50
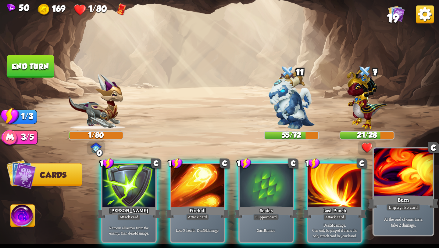
click at [411, 219] on p "At the end of your turn, take 2 damage." at bounding box center [403, 222] width 56 height 12
click at [411, 218] on p "At the end of your turn, take 2 damage." at bounding box center [403, 222] width 56 height 12
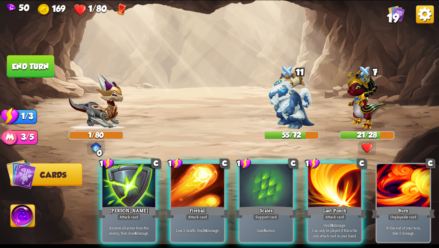
click at [21, 212] on img at bounding box center [23, 216] width 24 height 25
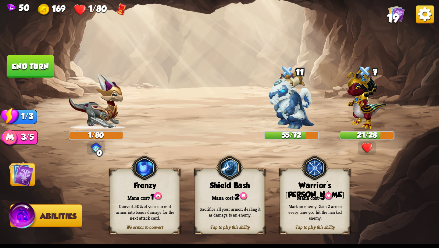
click at [13, 208] on img at bounding box center [22, 217] width 29 height 30
click at [18, 171] on img at bounding box center [21, 174] width 25 height 25
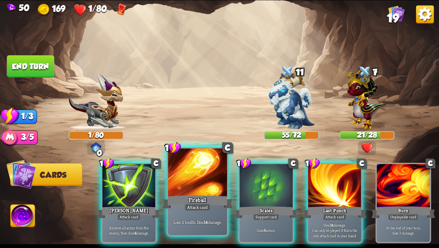
click at [182, 186] on div at bounding box center [197, 173] width 59 height 50
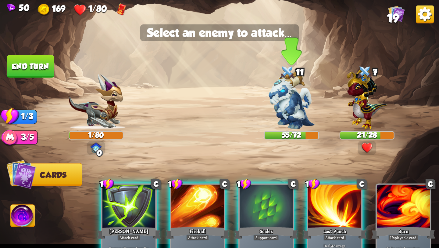
click at [289, 103] on img at bounding box center [292, 100] width 46 height 58
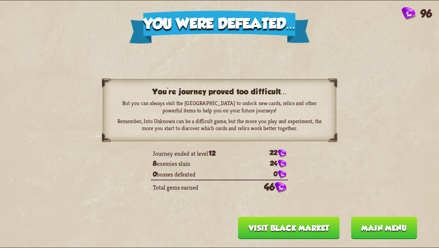
click at [368, 231] on button "Main menu" at bounding box center [384, 228] width 66 height 22
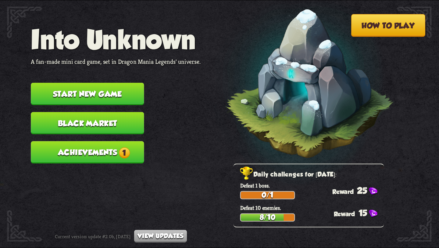
click at [97, 86] on button "Start new game" at bounding box center [87, 94] width 113 height 22
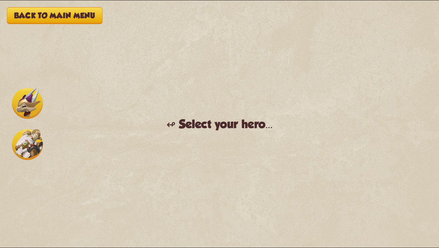
click at [20, 138] on img at bounding box center [27, 144] width 31 height 31
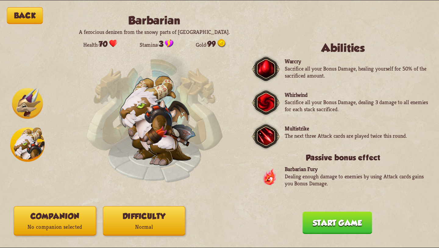
click at [23, 112] on img at bounding box center [27, 103] width 31 height 31
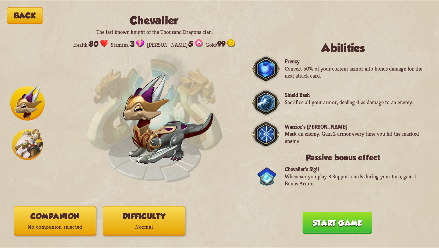
click at [26, 131] on img at bounding box center [27, 144] width 31 height 31
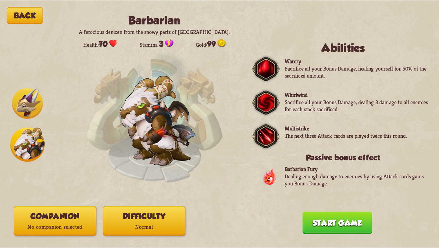
click at [30, 98] on img at bounding box center [27, 103] width 31 height 31
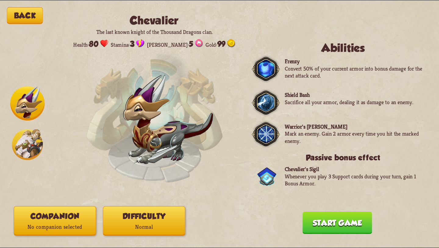
click at [28, 127] on div at bounding box center [27, 124] width 34 height 76
click at [26, 137] on img at bounding box center [27, 144] width 31 height 31
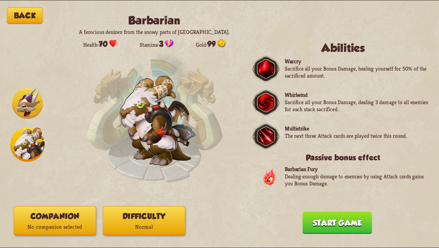
click at [64, 225] on p "No companion selected" at bounding box center [55, 226] width 82 height 11
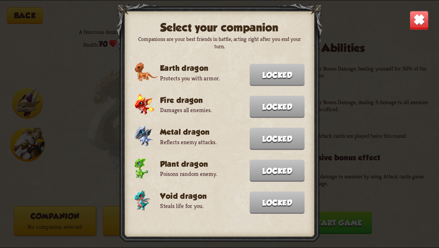
click at [100, 69] on div "Select your companion Companions are your best friends in battle, acting right …" at bounding box center [219, 123] width 439 height 247
click at [64, 67] on div "Select your companion Companions are your best friends in battle, acting right …" at bounding box center [219, 123] width 439 height 247
click at [423, 27] on img at bounding box center [419, 20] width 19 height 19
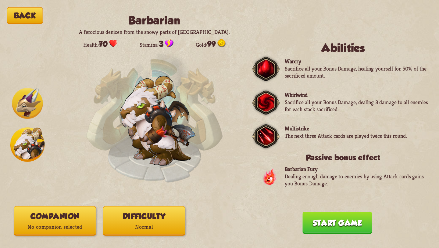
click at [181, 211] on button "Difficulty Normal" at bounding box center [144, 221] width 82 height 30
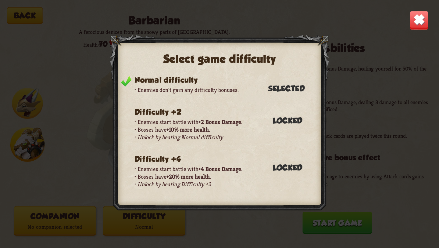
click at [55, 123] on div "Select game difficulty Normal difficulty Enemies don't gain any difficulty bonu…" at bounding box center [219, 123] width 439 height 247
click at [422, 23] on img at bounding box center [419, 20] width 19 height 19
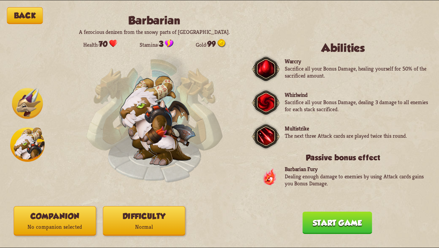
click at [360, 220] on button "Start game" at bounding box center [338, 222] width 70 height 22
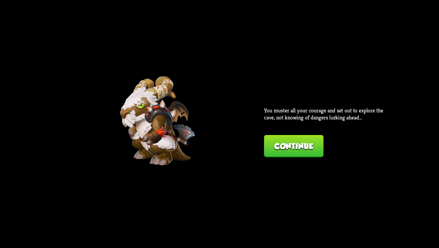
click at [281, 144] on button "Continue" at bounding box center [293, 146] width 59 height 22
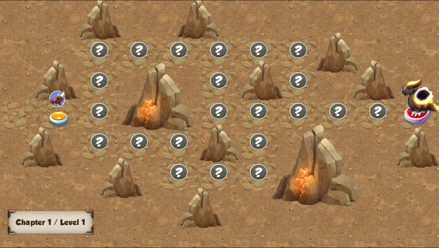
click at [59, 117] on img at bounding box center [59, 119] width 22 height 16
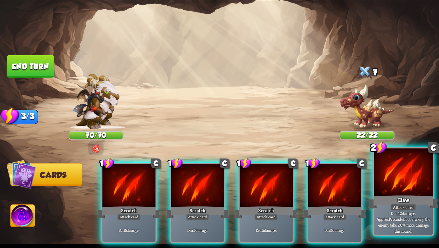
click at [416, 221] on p "Deal 12 damage. Applies Wound effect, making the enemy take 20% more damage thi…" at bounding box center [403, 221] width 56 height 23
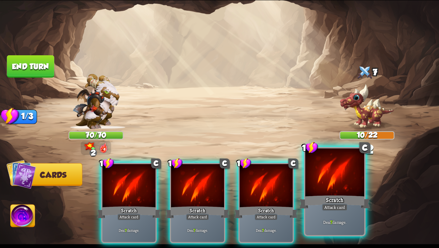
click at [346, 203] on div "Scratch" at bounding box center [334, 202] width 71 height 16
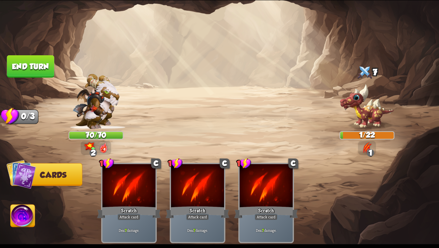
click at [26, 215] on img at bounding box center [23, 216] width 24 height 25
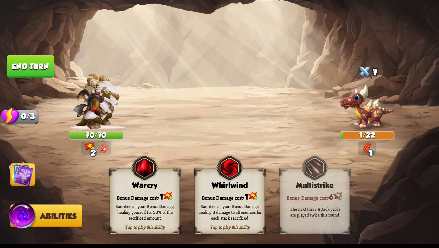
click at [34, 58] on button "End turn" at bounding box center [30, 66] width 47 height 22
click at [34, 173] on span "Cards" at bounding box center [24, 174] width 27 height 9
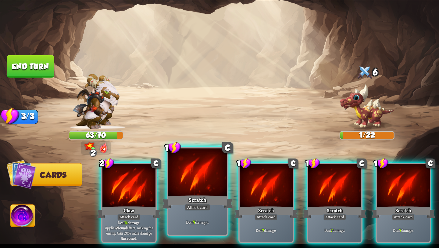
click at [198, 188] on div at bounding box center [197, 173] width 59 height 50
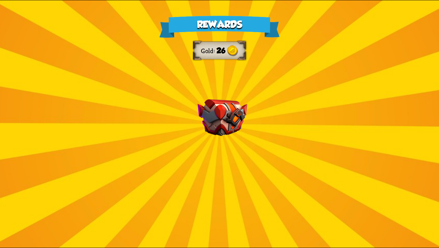
click at [242, 107] on img at bounding box center [223, 117] width 50 height 37
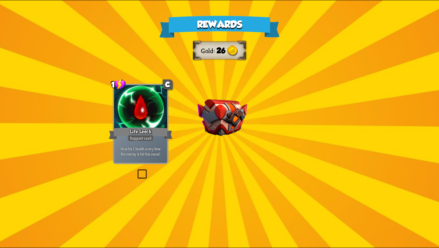
click at [227, 110] on img at bounding box center [223, 117] width 50 height 37
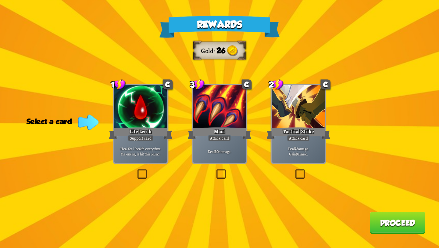
click at [299, 158] on div "Deal 7 damage. Gain 8 armor." at bounding box center [298, 151] width 53 height 23
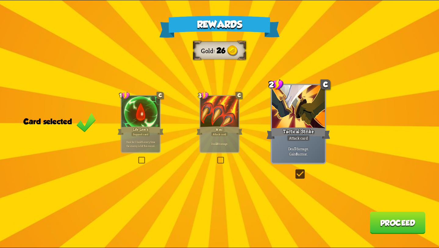
click at [398, 223] on button "Proceed" at bounding box center [398, 222] width 56 height 22
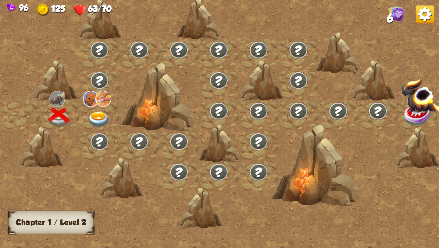
click at [96, 118] on img at bounding box center [99, 119] width 22 height 16
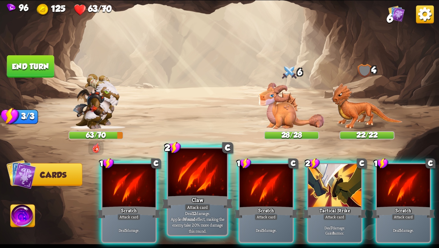
click at [179, 192] on div at bounding box center [197, 173] width 59 height 50
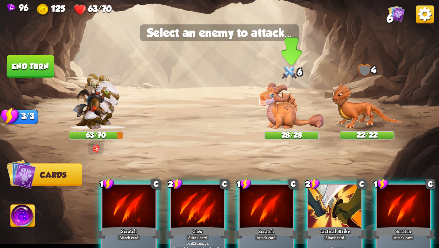
click at [282, 120] on img at bounding box center [292, 106] width 66 height 46
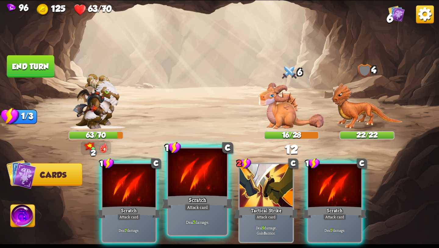
click at [204, 179] on div at bounding box center [197, 173] width 59 height 50
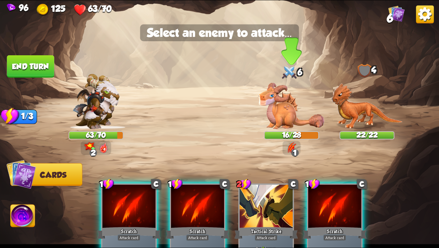
click at [281, 119] on img at bounding box center [292, 106] width 66 height 46
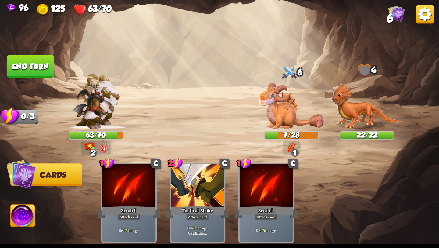
click at [27, 222] on img at bounding box center [23, 216] width 24 height 25
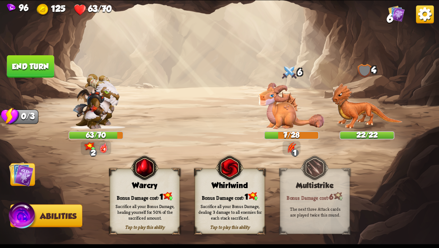
click at [24, 68] on button "End turn" at bounding box center [30, 66] width 47 height 22
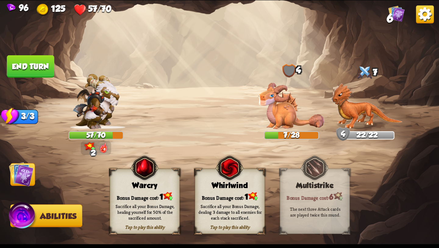
click at [26, 177] on img at bounding box center [21, 174] width 25 height 25
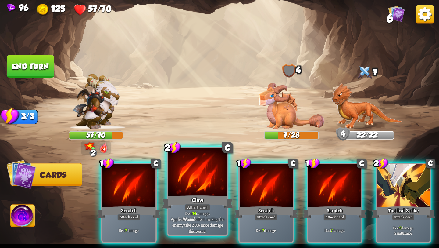
click at [214, 183] on div at bounding box center [197, 173] width 59 height 50
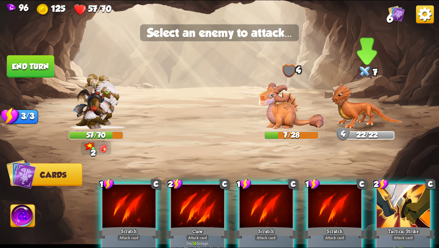
click at [358, 102] on img at bounding box center [367, 106] width 71 height 46
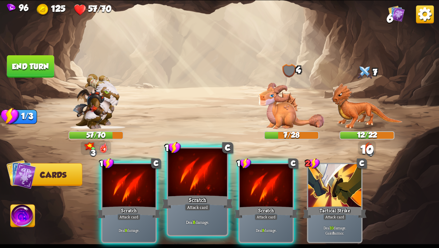
click at [198, 204] on div "Attack card" at bounding box center [198, 206] width 26 height 7
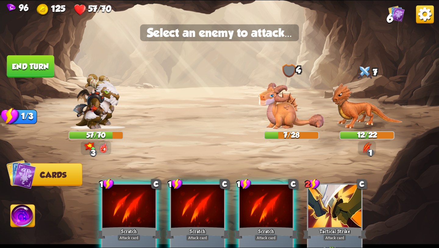
click at [235, 204] on div "1 C Scratch Attack card Deal 8 damage. 1 C Scratch Attack card Deal 8 damage. 1…" at bounding box center [263, 213] width 351 height 110
click at [182, 217] on div at bounding box center [197, 207] width 53 height 45
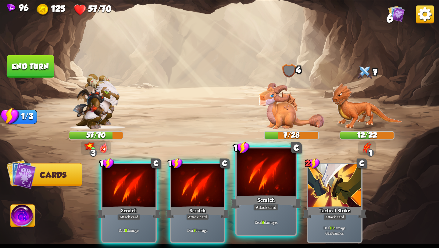
click at [267, 216] on div "Deal 8 damage." at bounding box center [266, 222] width 59 height 26
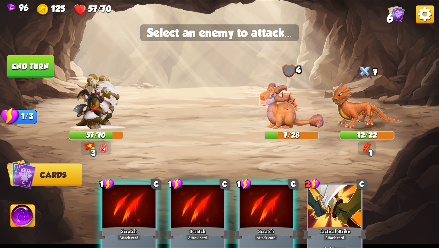
click at [267, 216] on div at bounding box center [266, 207] width 53 height 45
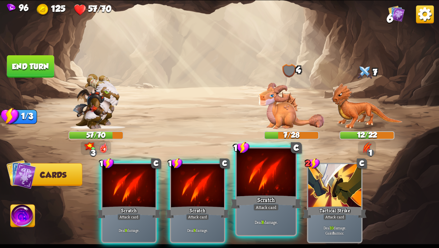
click at [267, 216] on div "Deal 8 damage." at bounding box center [266, 222] width 59 height 26
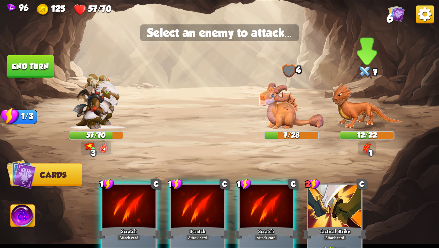
click at [351, 119] on img at bounding box center [367, 106] width 71 height 46
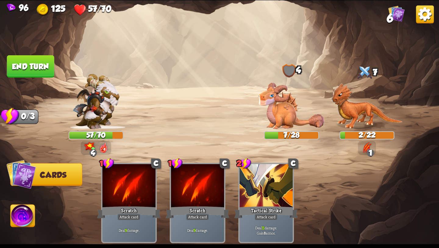
click at [20, 216] on img at bounding box center [23, 216] width 24 height 25
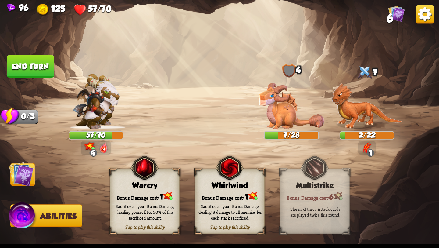
click at [217, 194] on div "Bonus Damage cost: 1" at bounding box center [229, 196] width 69 height 10
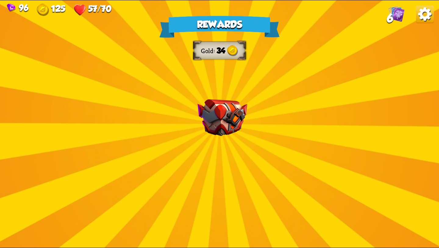
click at [214, 137] on div "Rewards Gold 34 Select a card 0 C Growl Attack card Deal 4 damage. 1 C Rage Sup…" at bounding box center [219, 123] width 439 height 247
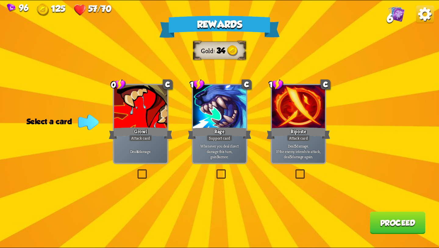
click at [297, 119] on div at bounding box center [298, 107] width 53 height 45
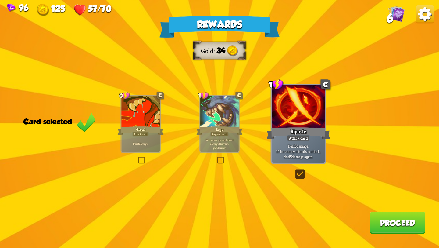
click at [396, 219] on button "Proceed" at bounding box center [398, 222] width 56 height 22
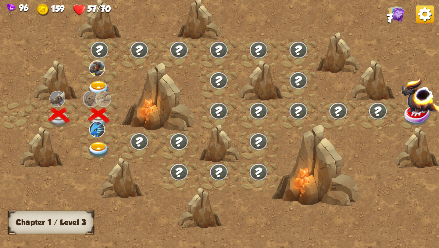
click at [94, 145] on img at bounding box center [99, 150] width 22 height 16
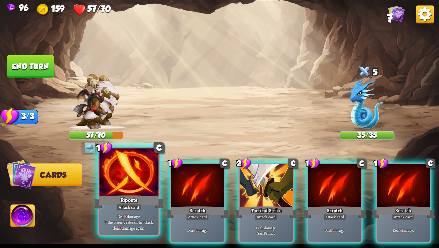
click at [133, 205] on div "Attack card" at bounding box center [129, 206] width 26 height 7
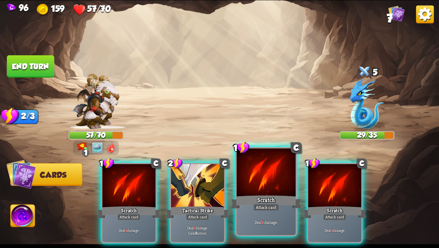
click at [274, 192] on div at bounding box center [266, 173] width 59 height 50
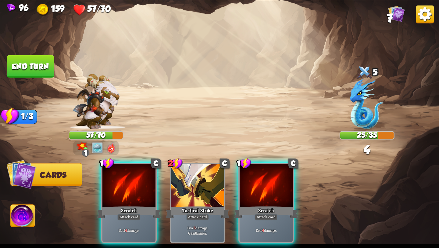
click at [274, 192] on div at bounding box center [266, 186] width 53 height 45
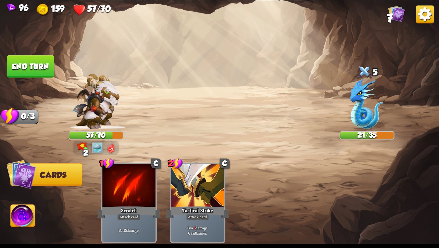
click at [36, 70] on button "End turn" at bounding box center [30, 66] width 47 height 22
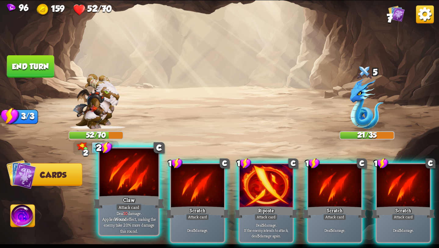
click at [122, 176] on div at bounding box center [128, 173] width 59 height 50
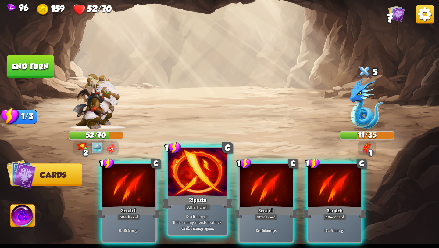
click at [213, 199] on div "Riposte" at bounding box center [197, 202] width 71 height 16
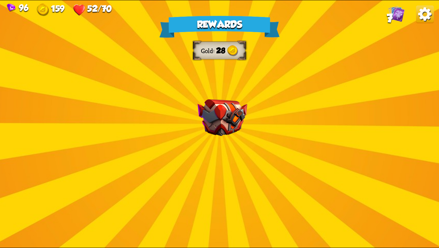
click at [230, 169] on div "Rewards Gold 28 Select a card 1 C Fire Breath Attack card Deal 6 damage to all …" at bounding box center [219, 123] width 439 height 247
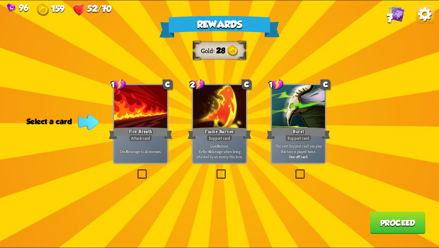
click at [136, 170] on label at bounding box center [136, 170] width 0 height 0
click at [0, 0] on input "checkbox" at bounding box center [0, 0] width 0 height 0
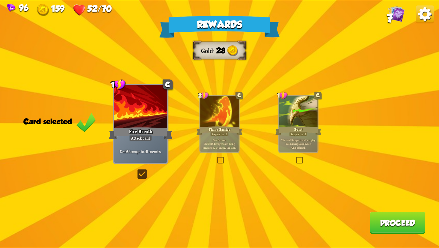
click at [386, 218] on button "Proceed" at bounding box center [398, 222] width 56 height 22
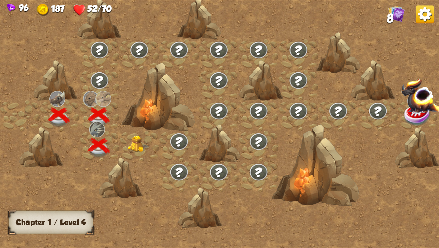
click at [130, 147] on img at bounding box center [139, 143] width 22 height 17
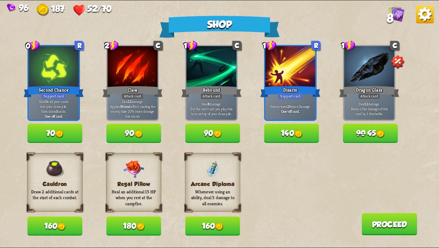
click at [381, 138] on img at bounding box center [380, 134] width 8 height 8
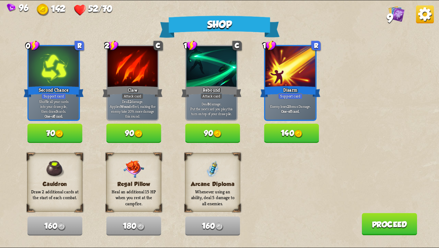
click at [400, 10] on img at bounding box center [397, 13] width 16 height 16
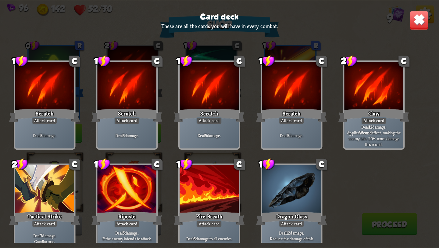
scroll to position [9, 0]
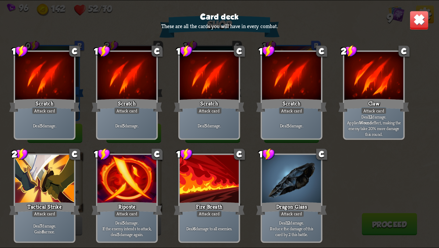
click at [420, 20] on img at bounding box center [419, 20] width 19 height 19
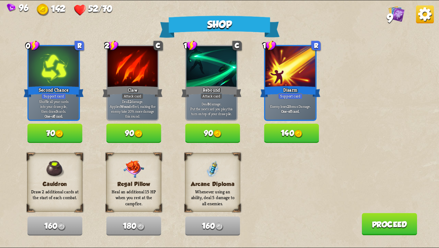
click at [147, 132] on button "90" at bounding box center [133, 133] width 55 height 19
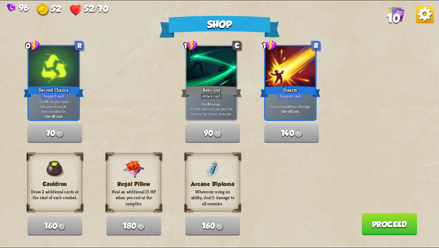
click at [379, 220] on button "Proceed" at bounding box center [390, 224] width 56 height 22
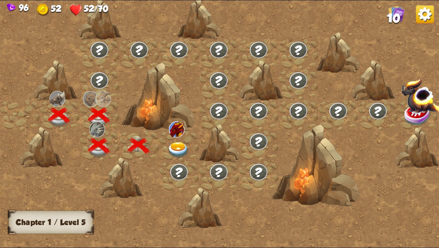
click at [174, 145] on img at bounding box center [178, 150] width 22 height 16
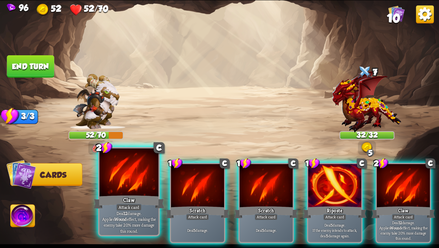
click at [135, 194] on div "Claw" at bounding box center [129, 202] width 71 height 16
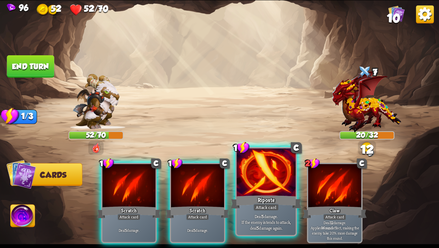
click at [283, 188] on div at bounding box center [266, 173] width 59 height 50
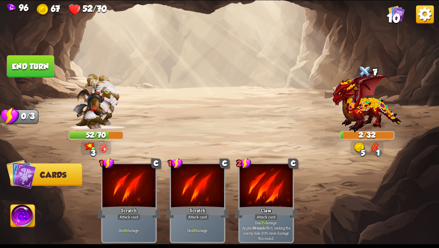
click at [21, 220] on img at bounding box center [23, 216] width 24 height 25
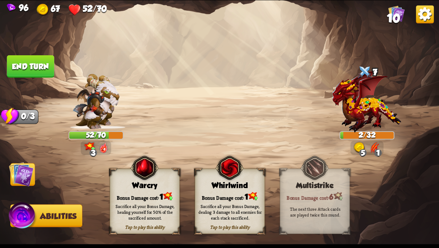
click at [145, 194] on div "Bonus Damage cost: 1" at bounding box center [144, 196] width 69 height 10
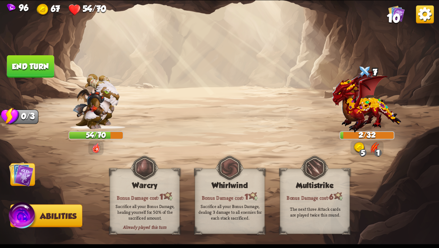
click at [35, 66] on button "End turn" at bounding box center [30, 66] width 47 height 22
click at [29, 179] on img at bounding box center [21, 174] width 25 height 25
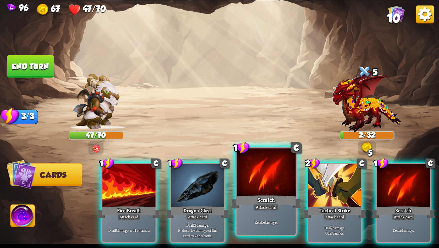
click at [264, 196] on div "Scratch" at bounding box center [266, 202] width 71 height 16
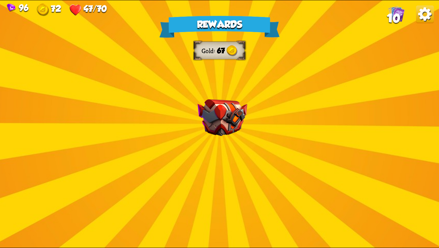
click at [240, 174] on div "Rewards Gold 67 Select a card 0 C Deflect Support card Gain 4 armor. 1 C Spot W…" at bounding box center [219, 123] width 439 height 247
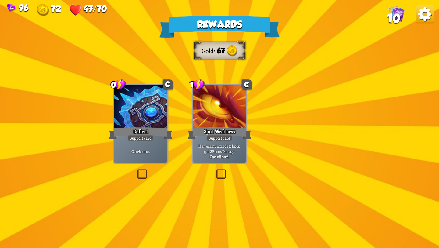
click at [228, 114] on img at bounding box center [223, 117] width 50 height 37
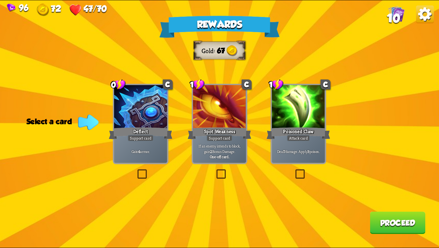
click at [294, 170] on label at bounding box center [294, 170] width 0 height 0
click at [0, 0] on input "checkbox" at bounding box center [0, 0] width 0 height 0
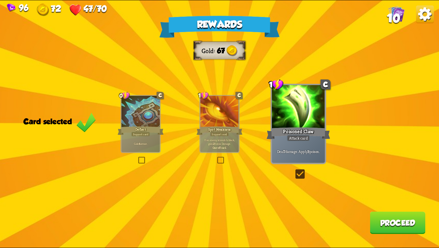
click at [378, 224] on button "Proceed" at bounding box center [398, 222] width 56 height 22
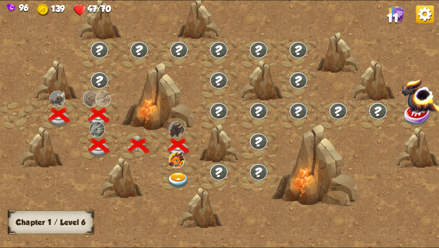
click at [179, 179] on img at bounding box center [178, 180] width 22 height 16
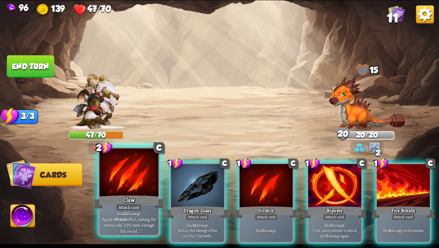
click at [125, 204] on div "Attack card" at bounding box center [129, 206] width 26 height 7
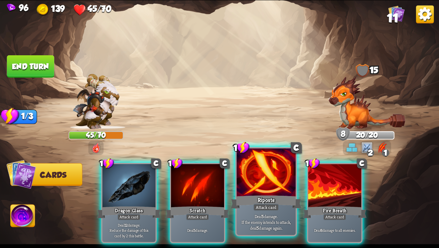
click at [284, 172] on div at bounding box center [266, 173] width 59 height 50
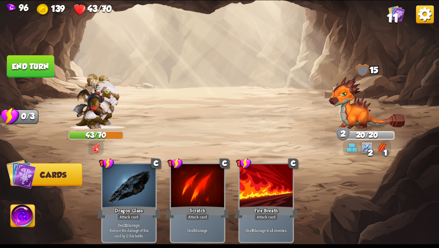
click at [27, 75] on button "End turn" at bounding box center [30, 66] width 47 height 22
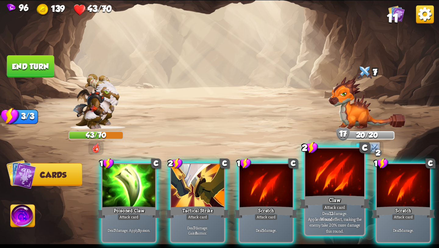
click at [340, 197] on div "Claw" at bounding box center [334, 202] width 71 height 16
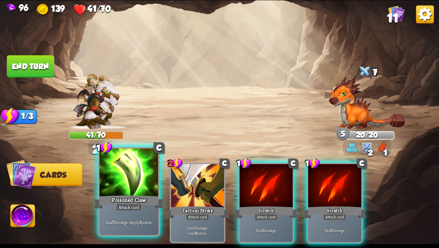
click at [127, 194] on div "Poisoned Claw" at bounding box center [129, 202] width 71 height 16
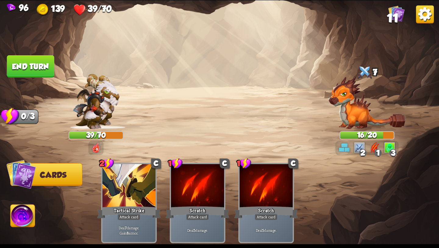
click at [32, 62] on button "End turn" at bounding box center [30, 66] width 47 height 22
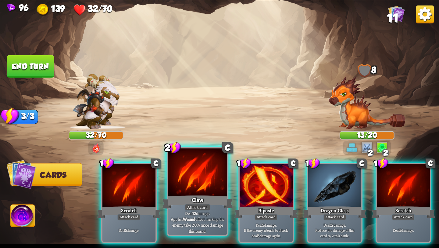
click at [186, 187] on div at bounding box center [197, 173] width 59 height 50
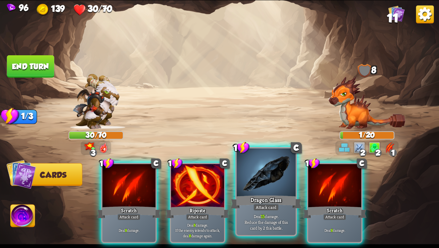
click at [272, 182] on div at bounding box center [266, 173] width 59 height 50
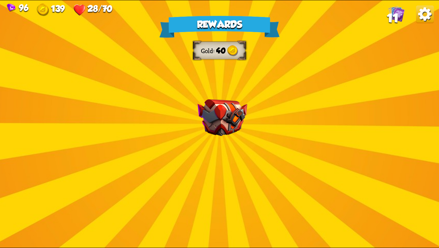
click at [221, 148] on div "Rewards Gold 40 Select a card 1 C Rebound Attack card Deal 8 damage. Put the ne…" at bounding box center [219, 123] width 439 height 247
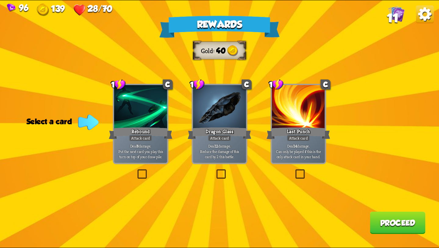
click at [294, 170] on label at bounding box center [294, 170] width 0 height 0
click at [0, 0] on input "checkbox" at bounding box center [0, 0] width 0 height 0
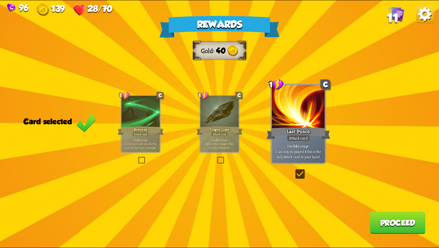
click at [374, 225] on button "Proceed" at bounding box center [398, 222] width 56 height 22
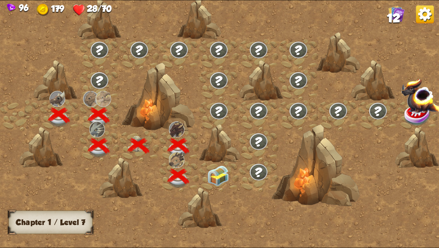
click at [218, 178] on img at bounding box center [218, 175] width 22 height 20
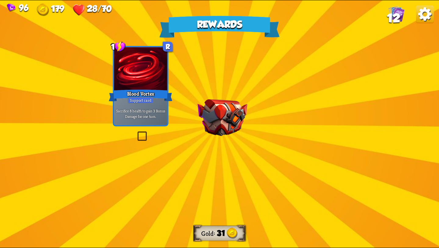
click at [222, 138] on div "Rewards Gold 31 Select a card 1 R Blood Vortex Support card Sacrifice 8 health …" at bounding box center [219, 123] width 439 height 247
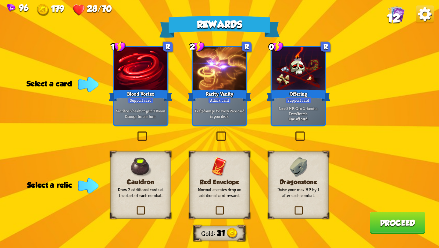
click at [293, 207] on label at bounding box center [293, 207] width 0 height 0
click at [0, 0] on input "checkbox" at bounding box center [0, 0] width 0 height 0
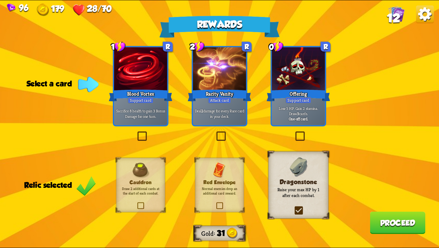
click at [215, 132] on label at bounding box center [215, 132] width 0 height 0
click at [0, 0] on input "checkbox" at bounding box center [0, 0] width 0 height 0
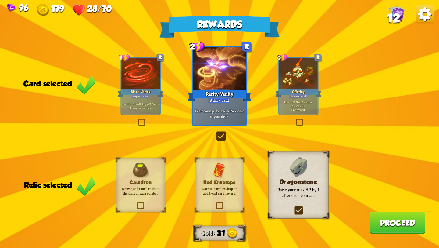
click at [409, 221] on button "Proceed" at bounding box center [398, 222] width 56 height 22
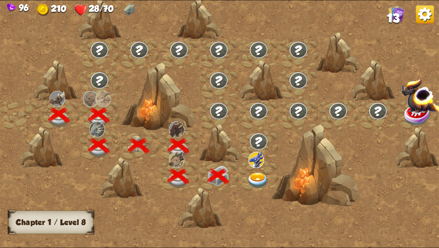
click at [259, 174] on img at bounding box center [258, 180] width 22 height 16
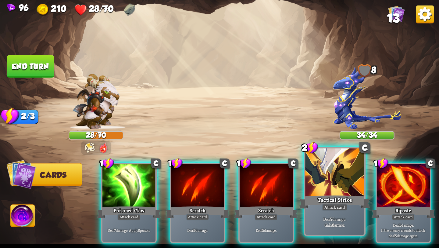
click at [359, 212] on div "Deal 7 damage. Gain 8 armor." at bounding box center [334, 222] width 59 height 26
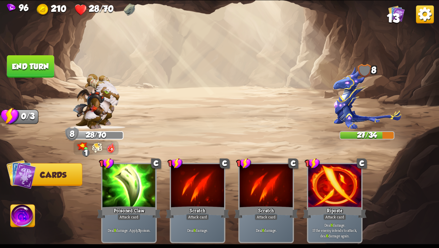
click at [20, 225] on img at bounding box center [23, 216] width 24 height 25
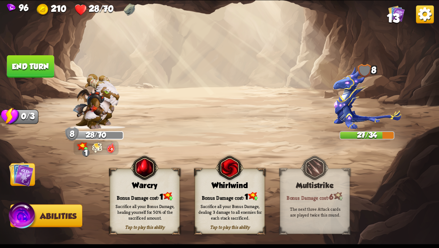
click at [21, 65] on button "End turn" at bounding box center [30, 66] width 47 height 22
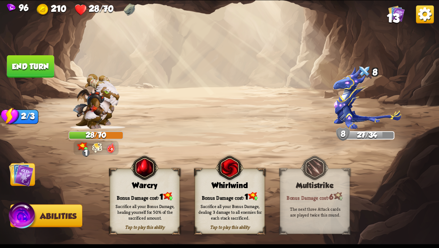
click at [24, 180] on img at bounding box center [21, 174] width 25 height 25
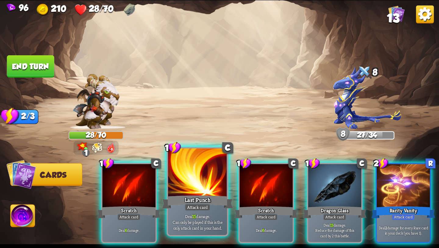
click at [203, 209] on div "Attack card" at bounding box center [198, 206] width 26 height 7
click at [203, 210] on div "Attack card" at bounding box center [198, 206] width 26 height 7
click at [201, 181] on div at bounding box center [197, 173] width 59 height 50
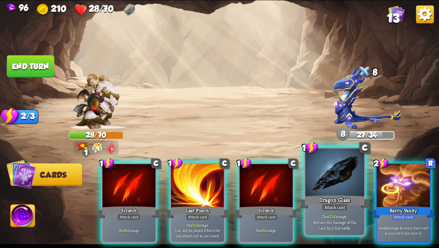
click at [331, 187] on div at bounding box center [334, 173] width 59 height 50
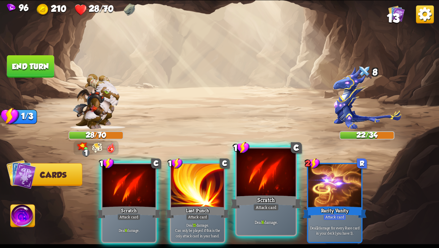
click at [260, 190] on div at bounding box center [266, 173] width 59 height 50
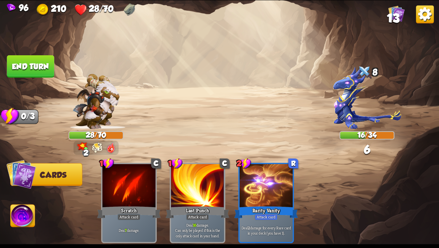
click at [41, 68] on button "End turn" at bounding box center [30, 66] width 47 height 22
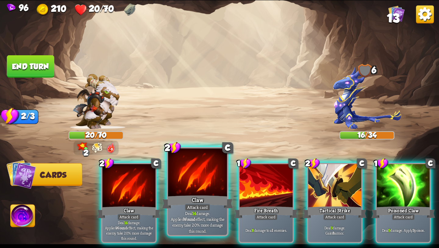
click at [207, 206] on div "Attack card" at bounding box center [198, 206] width 26 height 7
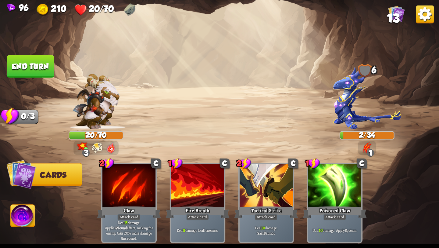
click at [29, 64] on button "End turn" at bounding box center [30, 66] width 47 height 22
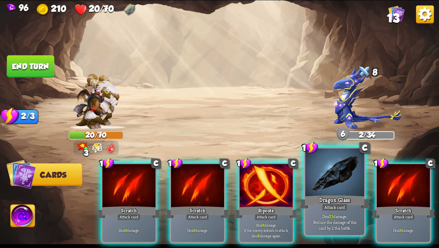
click at [339, 208] on div "Attack card" at bounding box center [335, 206] width 26 height 7
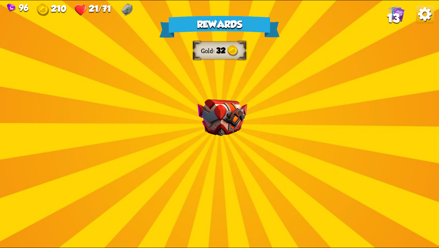
click at [288, 181] on div "Rewards Gold 32 Select a card 1 C Fireball Attack card Lose 2 health. Deal 14 d…" at bounding box center [219, 123] width 439 height 247
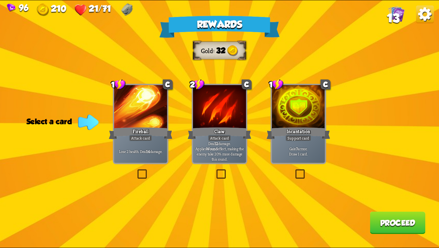
click at [136, 170] on label at bounding box center [136, 170] width 0 height 0
click at [0, 0] on input "checkbox" at bounding box center [0, 0] width 0 height 0
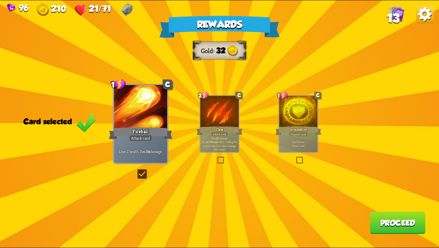
click at [380, 225] on button "Proceed" at bounding box center [398, 222] width 56 height 22
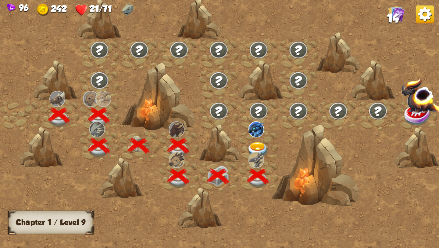
click at [257, 146] on img at bounding box center [258, 150] width 22 height 16
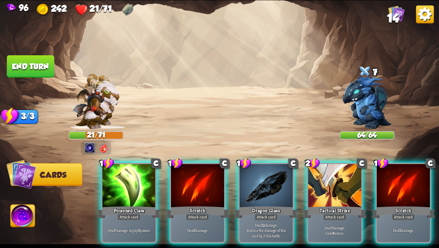
click at [21, 204] on img at bounding box center [219, 123] width 439 height 247
click at [22, 209] on img at bounding box center [23, 216] width 24 height 25
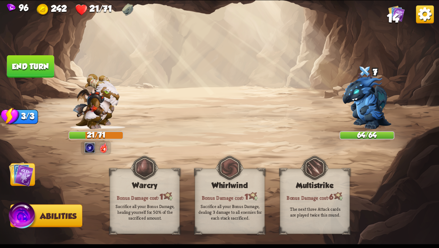
click at [22, 191] on img at bounding box center [219, 123] width 439 height 247
click at [24, 170] on img at bounding box center [21, 174] width 25 height 25
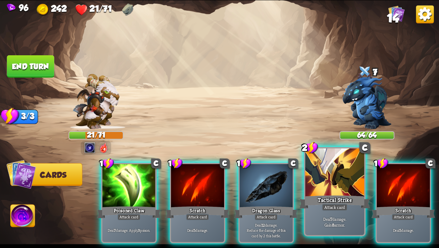
click at [348, 200] on div "Tactical Strike" at bounding box center [334, 202] width 71 height 16
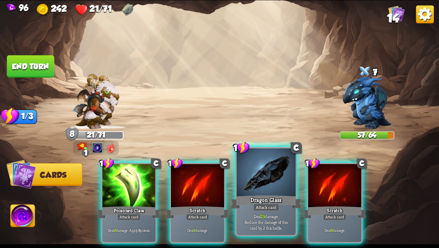
click at [261, 191] on div at bounding box center [266, 173] width 59 height 50
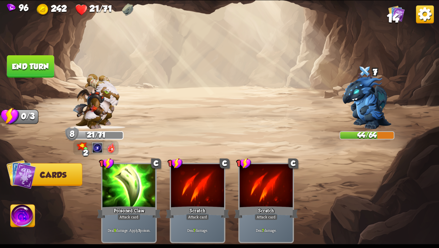
click at [39, 63] on button "End turn" at bounding box center [30, 66] width 47 height 22
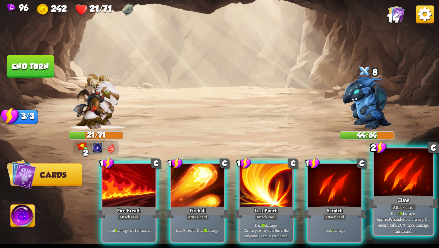
click at [406, 186] on div at bounding box center [403, 173] width 59 height 50
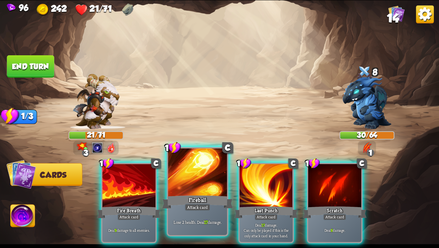
click at [205, 189] on div at bounding box center [197, 173] width 59 height 50
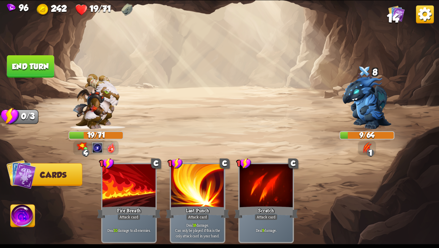
click at [37, 67] on button "End turn" at bounding box center [30, 66] width 47 height 22
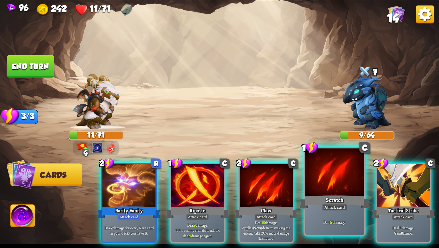
click at [335, 201] on div "Scratch" at bounding box center [334, 202] width 71 height 16
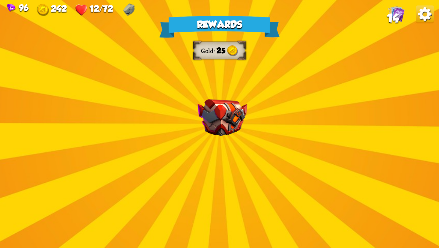
click at [244, 163] on div "Rewards Gold 25 Select a card 1 C Brimstone Attack card Deal 6 damage. Apply 1 …" at bounding box center [219, 123] width 439 height 247
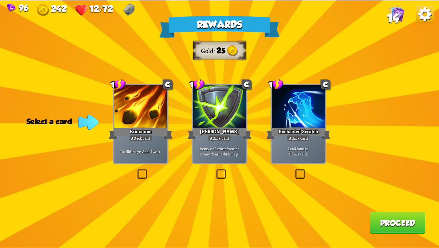
click at [294, 170] on label at bounding box center [294, 170] width 0 height 0
click at [0, 0] on input "checkbox" at bounding box center [0, 0] width 0 height 0
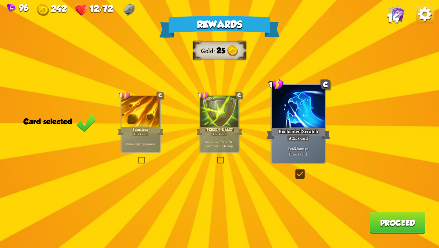
click at [378, 218] on button "Proceed" at bounding box center [398, 222] width 56 height 22
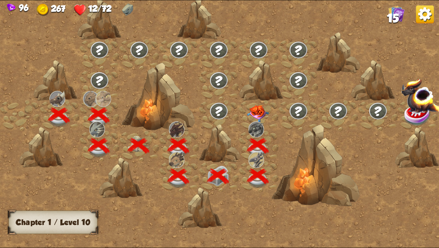
click at [257, 111] on img at bounding box center [258, 113] width 22 height 17
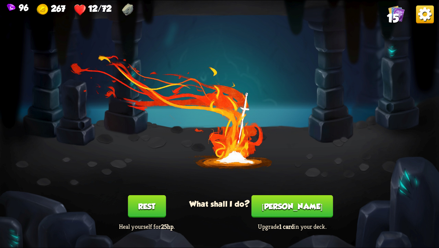
click at [156, 206] on button "Rest" at bounding box center [147, 206] width 38 height 22
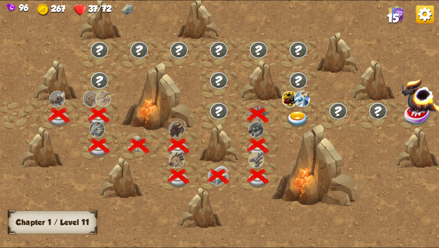
scroll to position [0, 93]
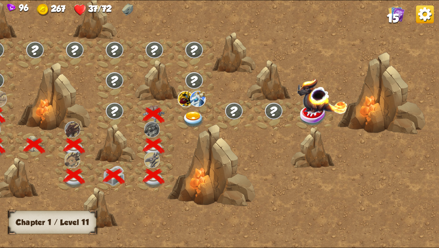
click at [189, 115] on img at bounding box center [194, 119] width 22 height 16
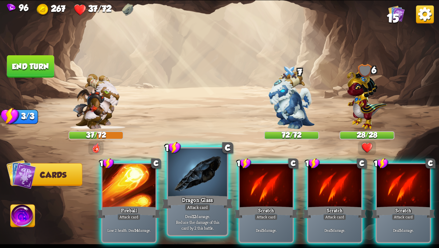
click at [179, 199] on div "Dragon Glass" at bounding box center [197, 202] width 71 height 16
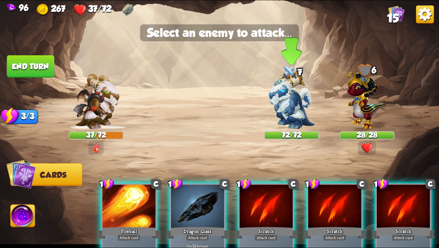
click at [292, 110] on img at bounding box center [292, 100] width 46 height 58
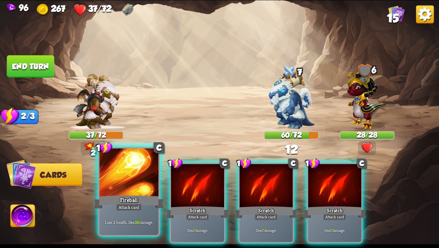
click at [128, 194] on div "Fireball" at bounding box center [129, 202] width 71 height 16
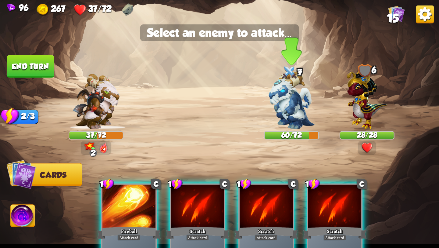
click at [292, 107] on img at bounding box center [292, 100] width 46 height 58
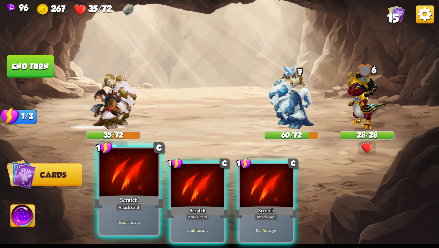
click at [131, 185] on div at bounding box center [128, 173] width 59 height 50
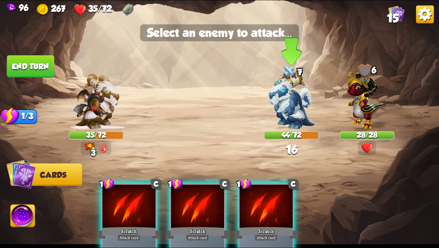
click at [285, 107] on img at bounding box center [292, 100] width 46 height 58
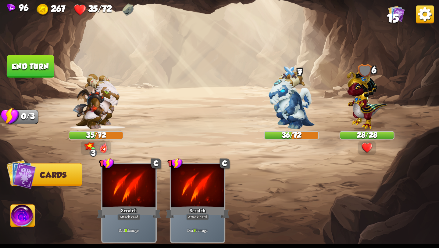
click at [28, 211] on img at bounding box center [23, 216] width 24 height 25
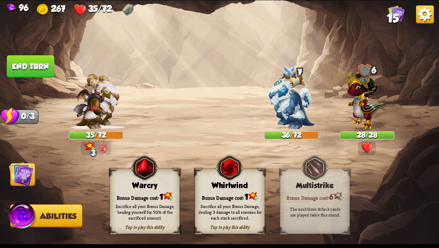
click at [23, 56] on button "End turn" at bounding box center [30, 66] width 47 height 22
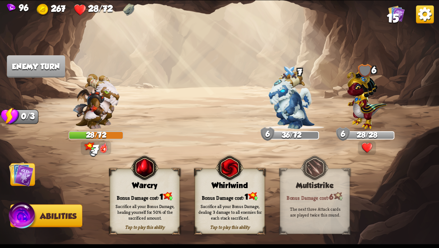
click at [24, 175] on img at bounding box center [21, 174] width 25 height 25
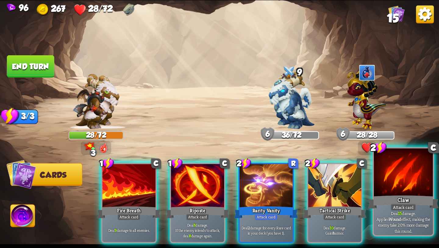
click at [394, 184] on div at bounding box center [403, 173] width 59 height 50
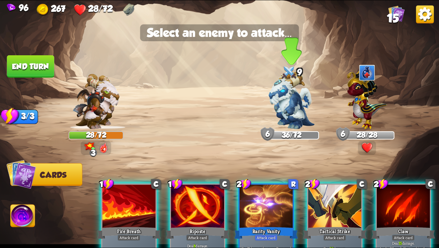
click at [285, 109] on img at bounding box center [292, 100] width 46 height 58
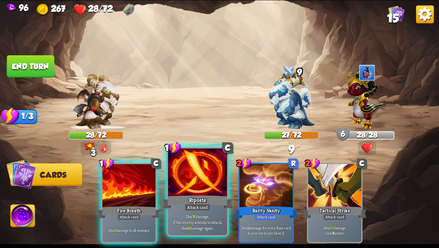
click at [198, 190] on div at bounding box center [197, 173] width 59 height 50
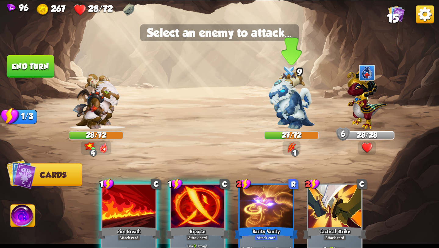
click at [293, 99] on img at bounding box center [292, 100] width 46 height 58
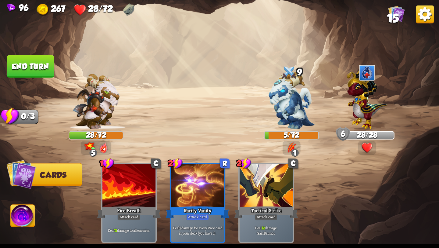
click at [30, 64] on button "End turn" at bounding box center [30, 66] width 47 height 22
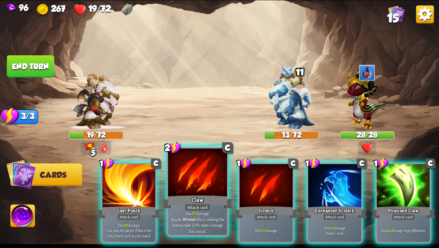
click at [193, 211] on div "Deal 17 damage. Applies Wound effect, making the enemy take 20% more damage thi…" at bounding box center [197, 222] width 59 height 26
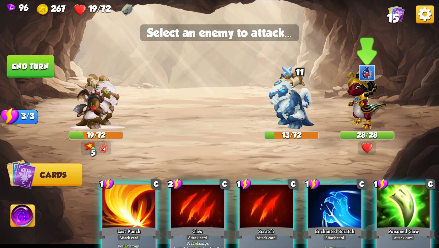
click at [366, 108] on img at bounding box center [367, 97] width 40 height 63
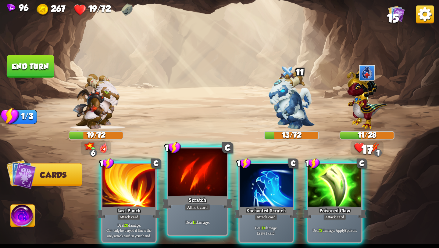
click at [200, 199] on div "Scratch" at bounding box center [197, 202] width 71 height 16
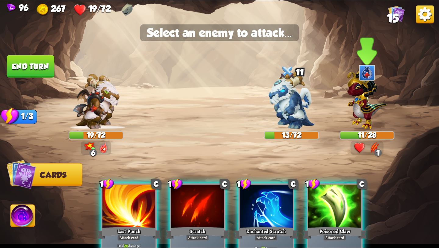
click at [369, 115] on img at bounding box center [367, 97] width 40 height 63
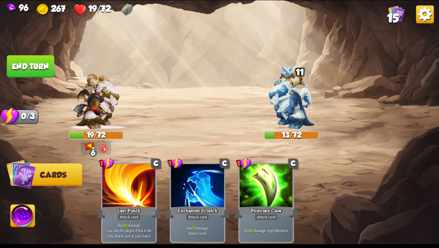
click at [21, 224] on img at bounding box center [23, 216] width 24 height 25
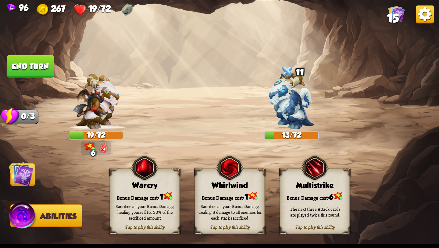
click at [35, 67] on button "End turn" at bounding box center [30, 66] width 47 height 22
click at [20, 165] on img at bounding box center [21, 174] width 25 height 25
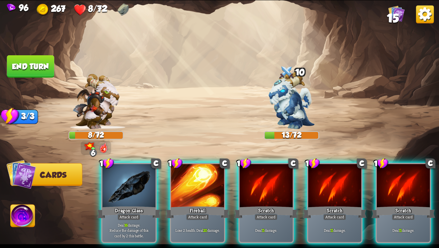
click at [21, 217] on img at bounding box center [23, 216] width 24 height 25
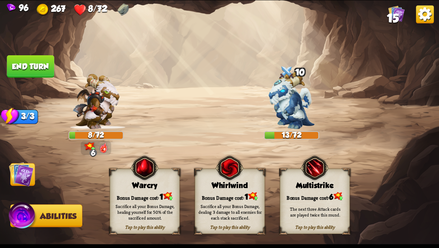
click at [18, 179] on img at bounding box center [21, 174] width 25 height 25
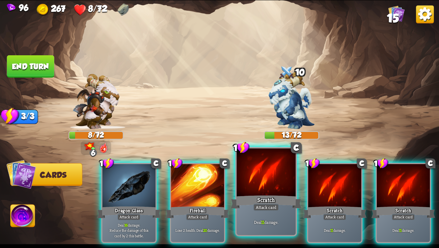
click at [260, 183] on div at bounding box center [266, 173] width 59 height 50
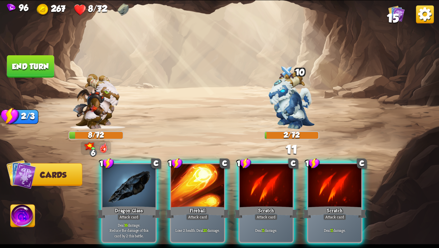
click at [27, 223] on img at bounding box center [23, 216] width 24 height 25
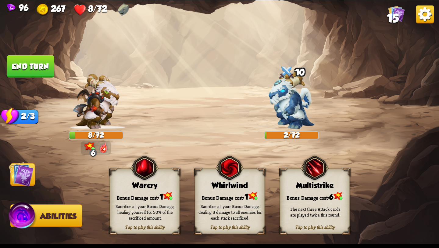
click at [136, 199] on div "Sacrifice all your Bonus Damage, healing yourself for 50% of the sacrificed amo…" at bounding box center [145, 211] width 70 height 27
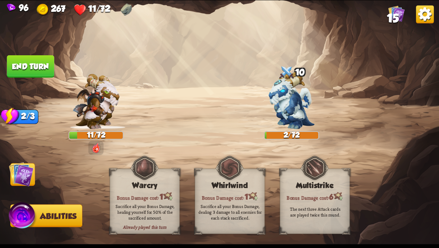
click at [20, 171] on img at bounding box center [21, 174] width 25 height 25
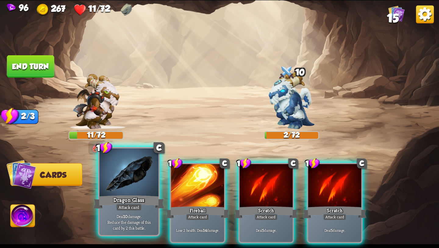
click at [135, 177] on div at bounding box center [128, 173] width 59 height 50
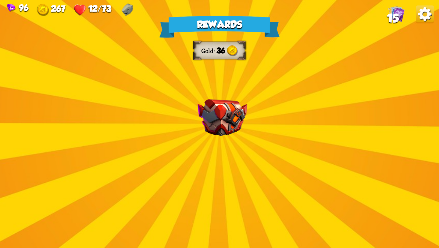
click at [242, 133] on img at bounding box center [223, 117] width 50 height 37
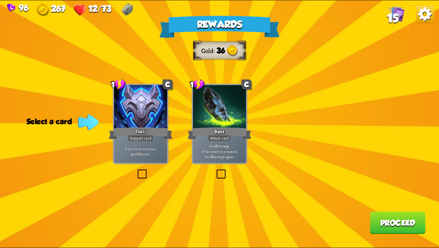
click at [148, 127] on div "Shell" at bounding box center [141, 133] width 64 height 14
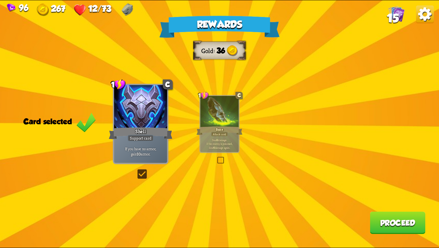
click at [397, 221] on button "Proceed" at bounding box center [398, 222] width 56 height 22
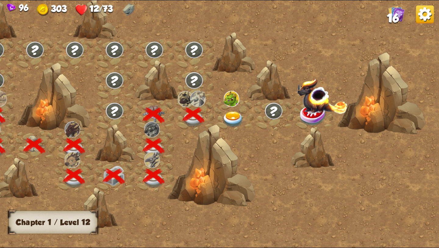
click at [231, 113] on img at bounding box center [233, 119] width 22 height 16
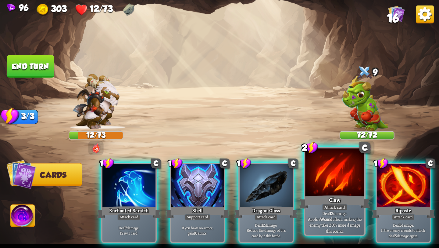
click at [333, 199] on div "Claw" at bounding box center [334, 202] width 71 height 16
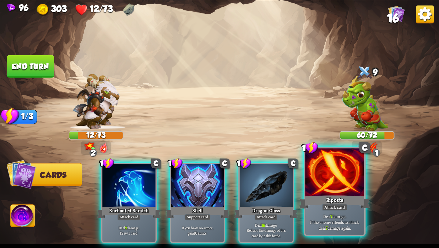
click at [333, 198] on div "Riposte" at bounding box center [334, 202] width 71 height 16
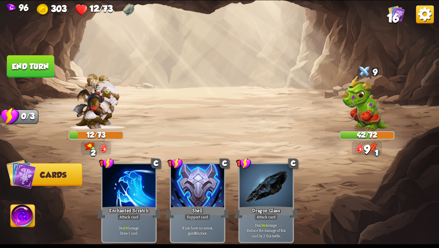
click at [20, 214] on img at bounding box center [23, 216] width 24 height 25
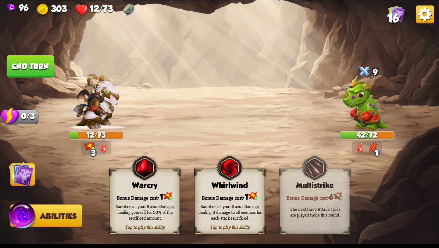
click at [30, 64] on button "End turn" at bounding box center [30, 66] width 47 height 22
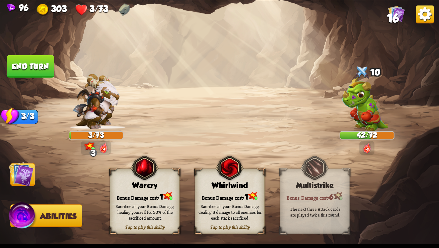
click at [29, 170] on img at bounding box center [21, 174] width 25 height 25
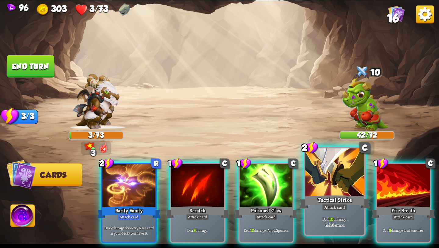
click at [322, 183] on div at bounding box center [334, 173] width 59 height 50
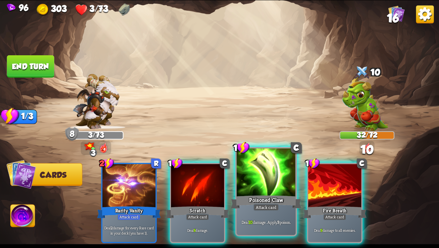
click at [268, 190] on div at bounding box center [266, 173] width 59 height 50
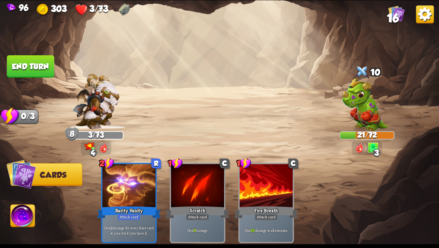
click at [22, 216] on img at bounding box center [23, 216] width 24 height 25
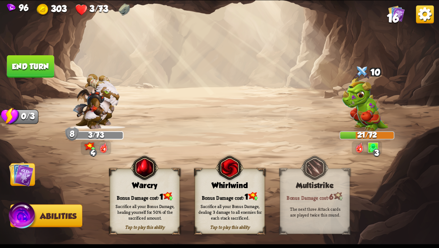
click at [27, 58] on button "End turn" at bounding box center [31, 66] width 48 height 23
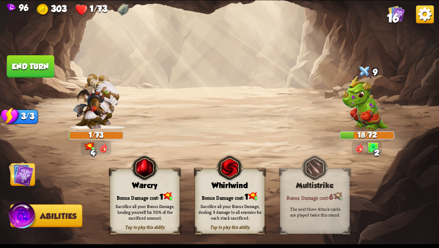
click at [20, 178] on img at bounding box center [21, 174] width 25 height 25
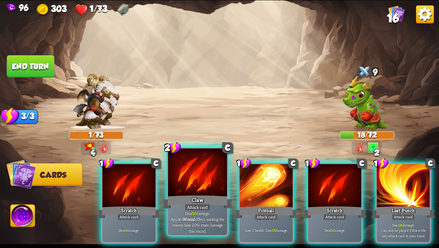
click at [193, 199] on div "Claw" at bounding box center [197, 202] width 71 height 16
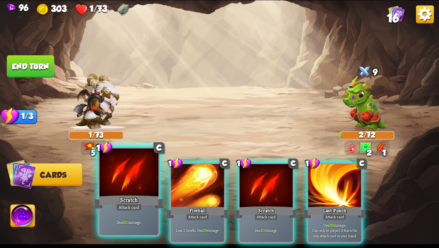
click at [137, 185] on div at bounding box center [128, 173] width 59 height 50
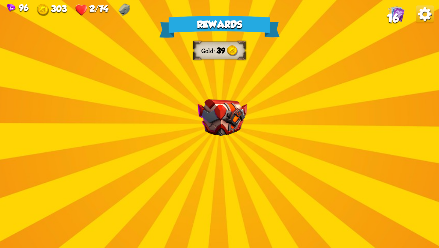
click at [231, 135] on img at bounding box center [223, 117] width 50 height 37
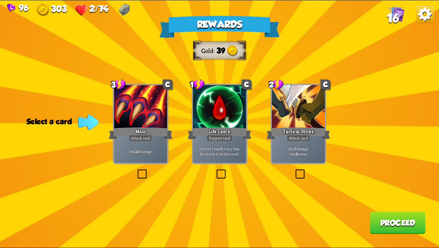
click at [136, 170] on label at bounding box center [136, 170] width 0 height 0
click at [0, 0] on input "checkbox" at bounding box center [0, 0] width 0 height 0
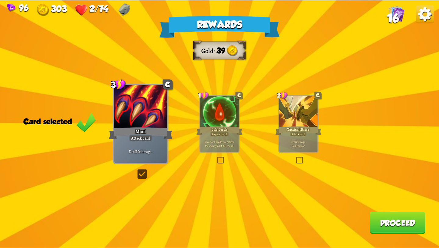
click at [387, 223] on button "Proceed" at bounding box center [398, 222] width 56 height 22
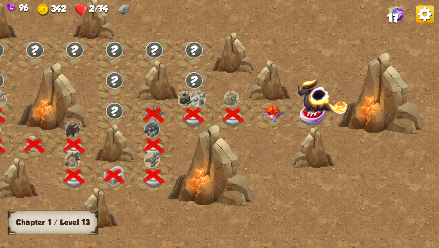
click at [268, 115] on img at bounding box center [273, 113] width 22 height 17
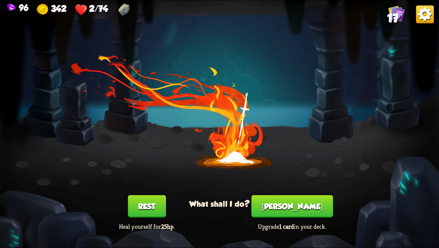
click at [139, 204] on button "Rest" at bounding box center [147, 206] width 38 height 22
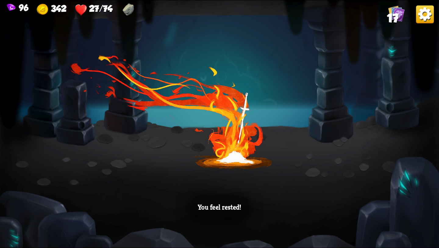
click at [231, 180] on div "You feel rested!" at bounding box center [219, 123] width 439 height 247
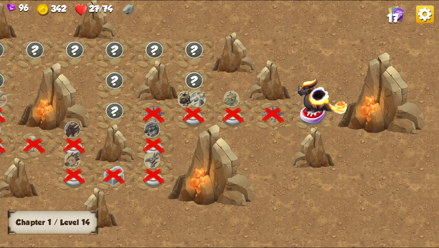
click at [313, 112] on img at bounding box center [322, 95] width 51 height 35
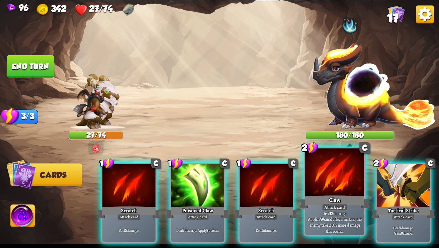
click at [335, 169] on div at bounding box center [334, 173] width 59 height 50
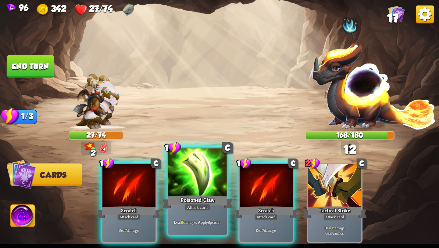
click at [199, 188] on div at bounding box center [197, 173] width 59 height 50
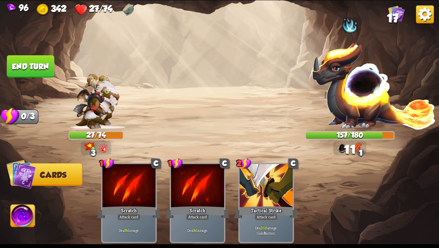
click at [20, 216] on img at bounding box center [23, 216] width 24 height 25
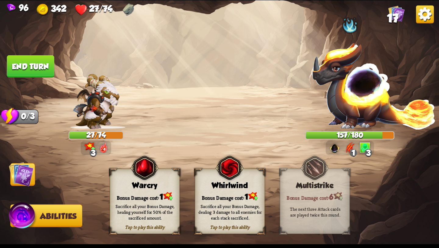
click at [24, 62] on button "End turn" at bounding box center [30, 66] width 47 height 22
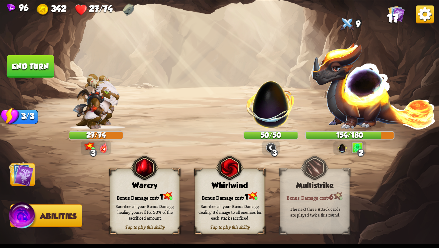
click at [15, 175] on img at bounding box center [21, 174] width 25 height 25
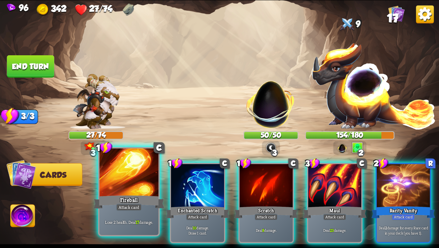
click at [131, 180] on div at bounding box center [128, 173] width 59 height 50
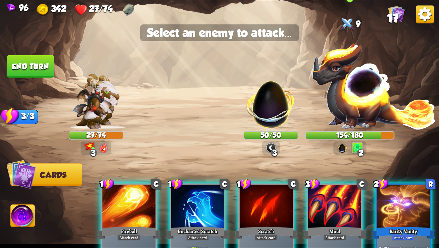
click at [354, 108] on img at bounding box center [374, 85] width 125 height 87
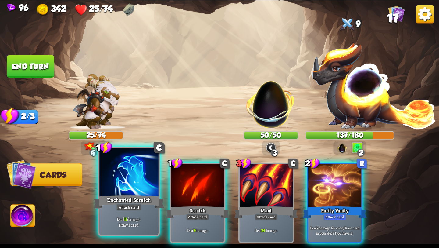
click at [137, 193] on div at bounding box center [128, 173] width 59 height 50
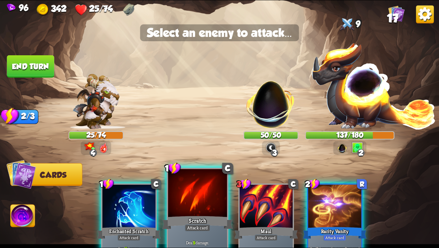
click at [180, 214] on div "Scratch" at bounding box center [197, 222] width 71 height 16
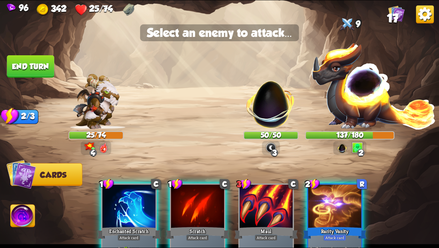
click at [183, 217] on div at bounding box center [197, 207] width 53 height 45
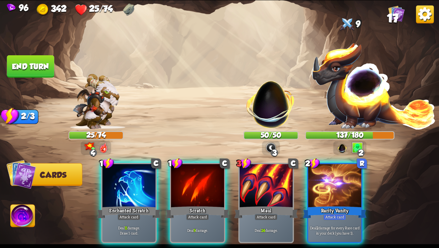
click at [352, 110] on img at bounding box center [374, 85] width 125 height 87
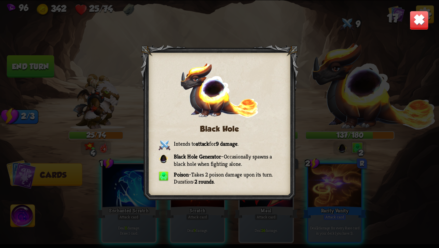
click at [214, 161] on span "Occasionally spawns a black hole when fighting alone." at bounding box center [223, 160] width 98 height 14
click at [127, 117] on div "Black Hole Intends to attack for 9 damage . Black Hole Generator – Occasionally…" at bounding box center [219, 123] width 439 height 247
click at [67, 104] on div "Black Hole Intends to attack for 9 damage . Black Hole Generator – Occasionally…" at bounding box center [219, 123] width 439 height 247
click at [192, 94] on img at bounding box center [219, 90] width 79 height 55
click at [413, 23] on img at bounding box center [419, 20] width 19 height 19
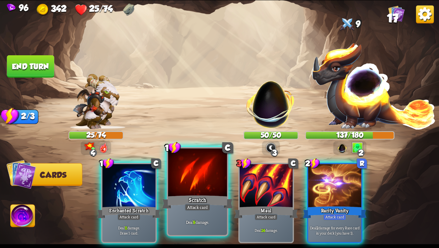
click at [195, 217] on div "Deal 9 damage." at bounding box center [197, 222] width 59 height 26
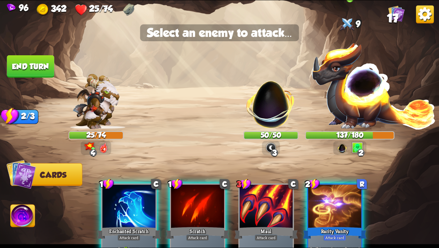
click at [350, 98] on img at bounding box center [374, 85] width 125 height 87
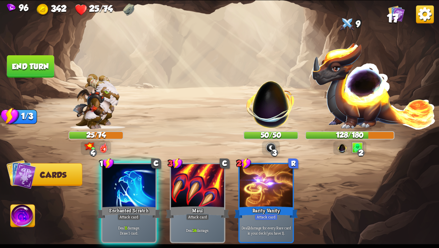
click at [22, 206] on img at bounding box center [23, 216] width 24 height 25
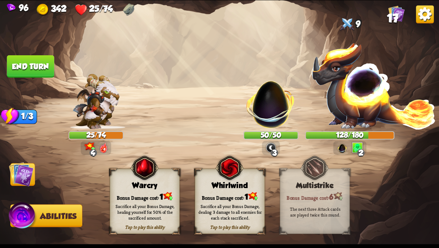
click at [41, 64] on button "End turn" at bounding box center [30, 66] width 47 height 22
click at [26, 170] on img at bounding box center [21, 174] width 25 height 25
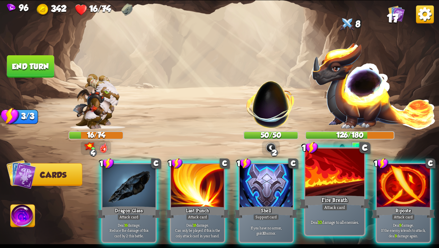
click at [333, 187] on div at bounding box center [334, 173] width 59 height 50
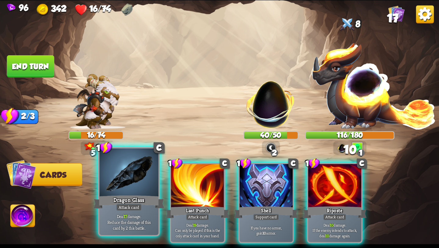
click at [117, 186] on div at bounding box center [128, 173] width 59 height 50
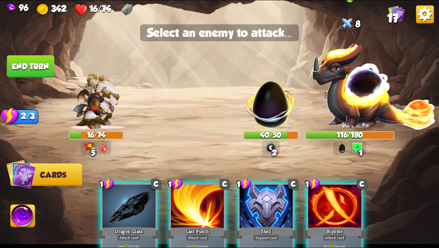
click at [366, 109] on img at bounding box center [374, 85] width 125 height 87
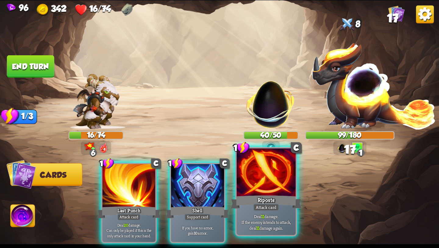
click at [269, 199] on div "Riposte" at bounding box center [266, 202] width 71 height 16
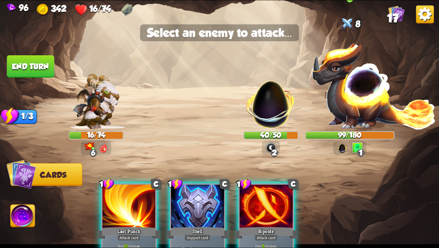
click at [358, 102] on img at bounding box center [374, 85] width 125 height 87
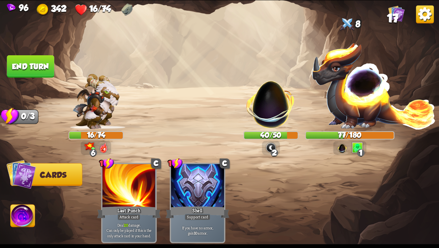
click at [41, 67] on button "End turn" at bounding box center [30, 66] width 47 height 22
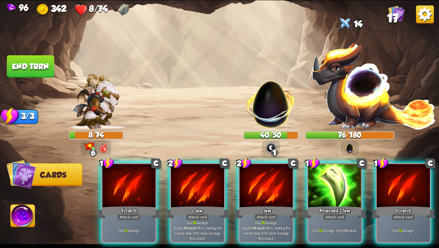
click at [32, 174] on img at bounding box center [21, 174] width 30 height 30
click at [18, 218] on img at bounding box center [23, 216] width 24 height 25
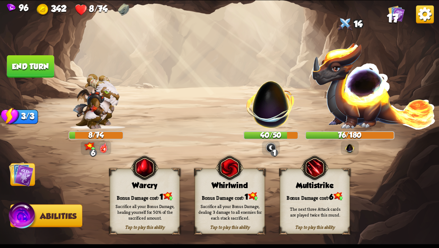
click at [227, 205] on div "Sacrifice all your Bonus Damage, dealing 3 damage to all enemies for each stack…" at bounding box center [230, 211] width 63 height 17
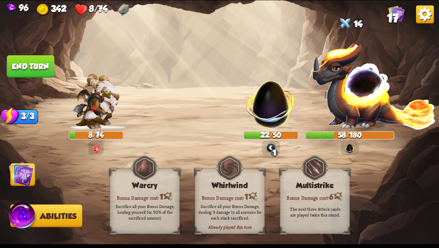
click at [32, 177] on img at bounding box center [21, 174] width 25 height 25
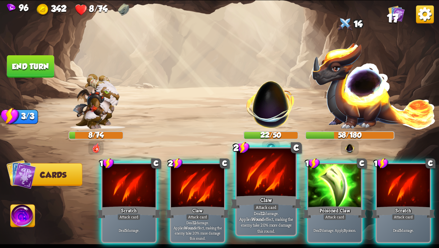
click at [278, 187] on div at bounding box center [266, 173] width 59 height 50
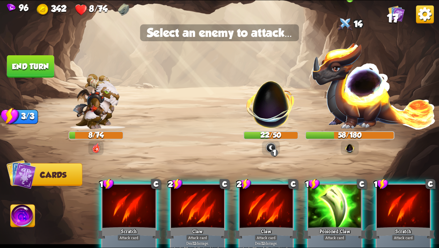
click at [369, 94] on img at bounding box center [374, 85] width 125 height 87
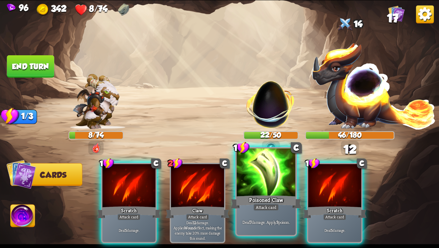
click at [267, 199] on div "Poisoned Claw" at bounding box center [266, 202] width 71 height 16
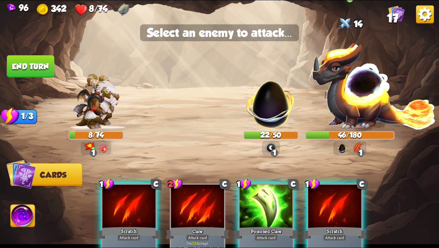
click at [358, 96] on img at bounding box center [374, 85] width 125 height 87
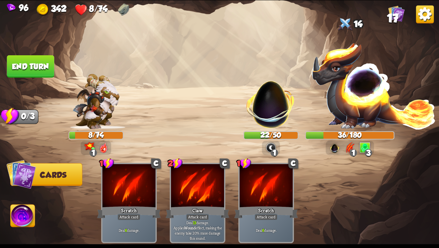
click at [23, 63] on button "End turn" at bounding box center [30, 66] width 47 height 22
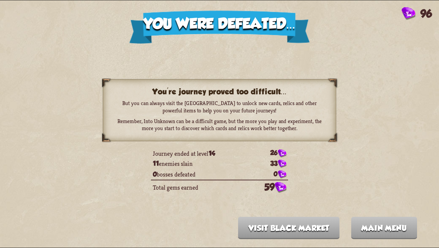
click at [277, 217] on div "You were defeated... 96 You're journey proved too difficult... But you can alwa…" at bounding box center [219, 123] width 439 height 247
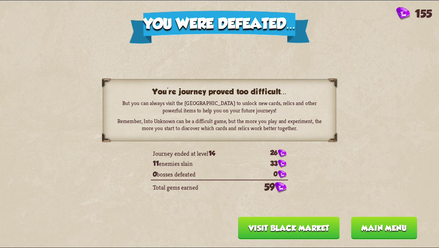
click at [283, 228] on button "Visit Black Market" at bounding box center [289, 228] width 102 height 22
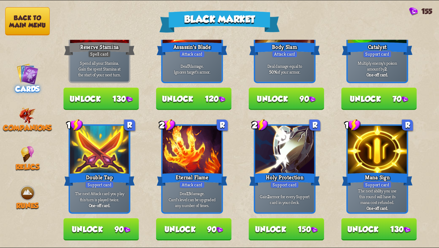
scroll to position [0, 0]
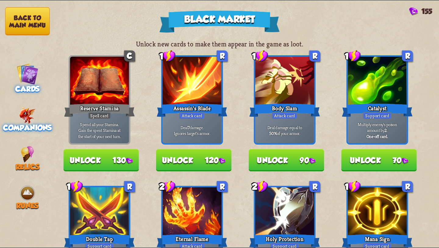
click at [22, 124] on span "Companions" at bounding box center [27, 128] width 49 height 9
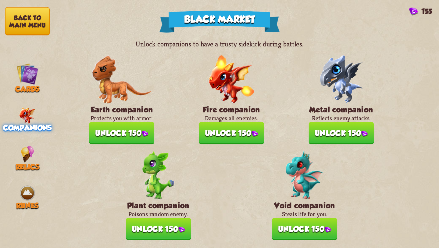
click at [123, 135] on button "Unlock 150" at bounding box center [121, 133] width 65 height 22
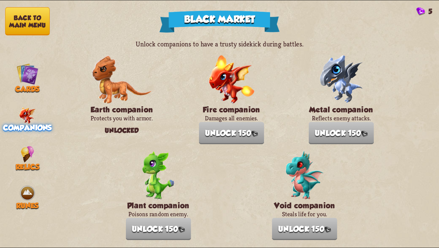
click at [33, 13] on button "Back to main menu" at bounding box center [27, 21] width 45 height 28
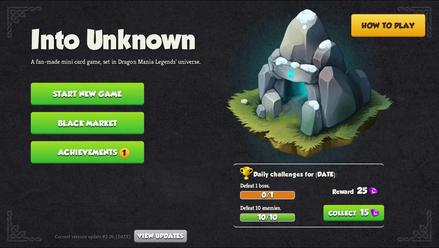
click at [101, 142] on button "Achievements 1" at bounding box center [87, 152] width 113 height 22
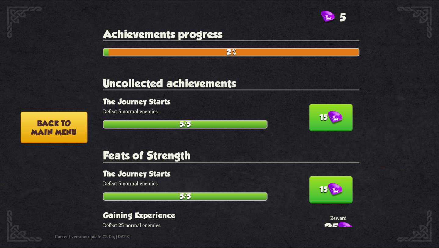
click at [336, 116] on img at bounding box center [335, 118] width 15 height 14
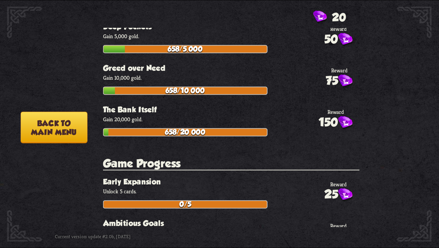
scroll to position [1214, 0]
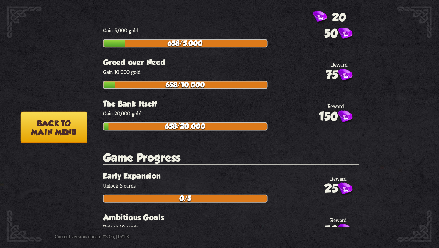
click at [53, 131] on button "Back to main menu" at bounding box center [54, 128] width 67 height 32
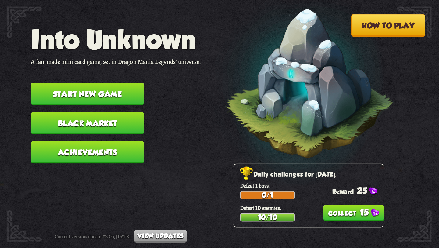
click at [370, 212] on button "15" at bounding box center [353, 213] width 61 height 16
click at [114, 90] on button "Start new game" at bounding box center [87, 94] width 113 height 22
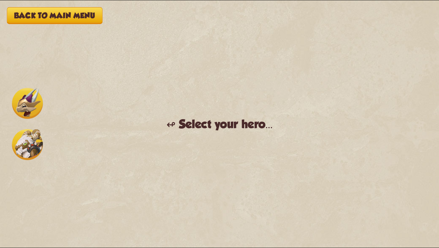
click at [40, 142] on img at bounding box center [27, 144] width 31 height 31
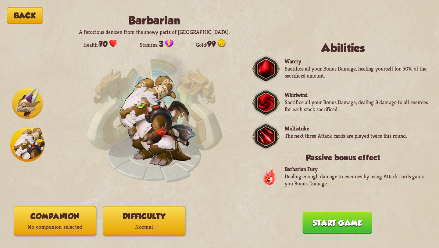
click at [328, 223] on button "Start game" at bounding box center [338, 222] width 70 height 22
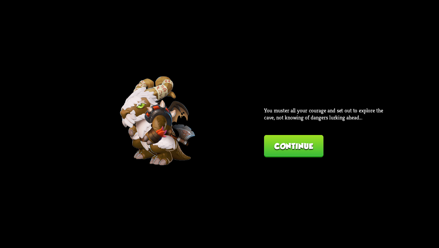
click at [295, 159] on div "Back Barbarian A ferocious denizen from the snowy parts of [GEOGRAPHIC_DATA]. H…" at bounding box center [219, 123] width 439 height 247
click at [294, 148] on button "Continue" at bounding box center [293, 146] width 59 height 22
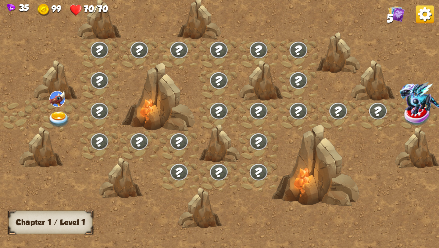
click at [61, 111] on img at bounding box center [59, 119] width 22 height 16
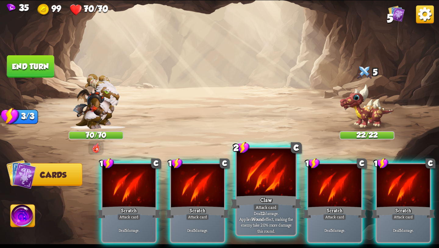
click at [264, 192] on div at bounding box center [266, 173] width 59 height 50
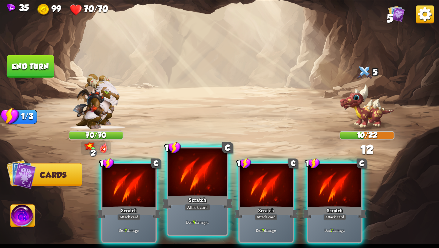
click at [194, 195] on div "Scratch" at bounding box center [197, 202] width 71 height 16
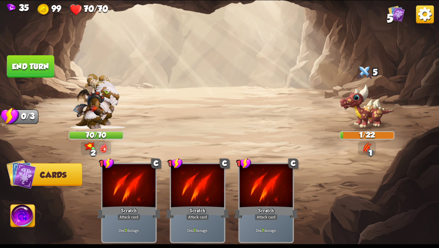
click at [20, 221] on img at bounding box center [23, 216] width 24 height 25
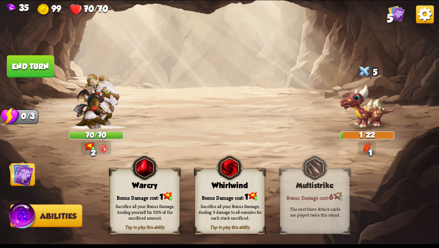
click at [29, 70] on button "End turn" at bounding box center [30, 66] width 47 height 22
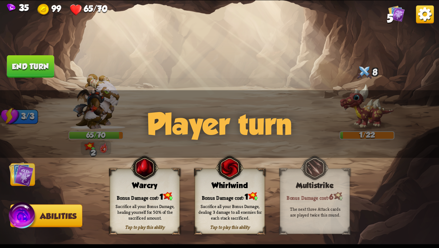
click at [23, 180] on img at bounding box center [21, 174] width 25 height 25
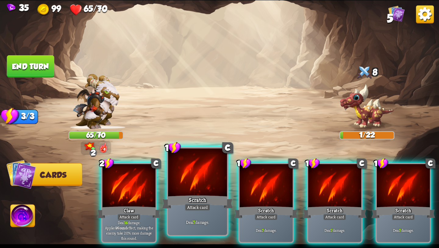
click at [185, 173] on div at bounding box center [197, 173] width 59 height 50
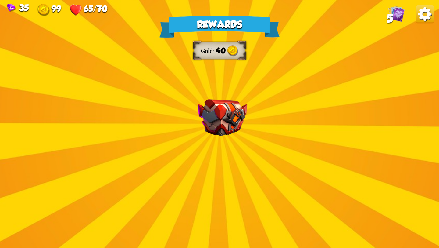
click at [208, 155] on div "Rewards Gold 40 Select a card 1 C Shell Support card If you have no armor, gain…" at bounding box center [219, 123] width 439 height 247
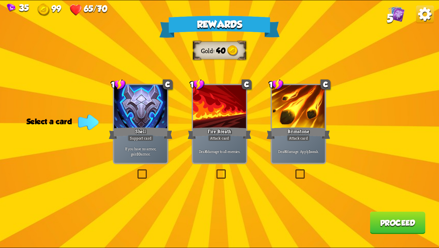
click at [136, 170] on label at bounding box center [136, 170] width 0 height 0
click at [0, 0] on input "checkbox" at bounding box center [0, 0] width 0 height 0
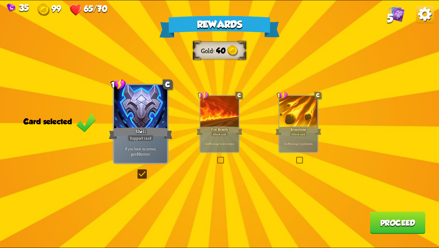
click at [398, 222] on button "Proceed" at bounding box center [398, 222] width 56 height 22
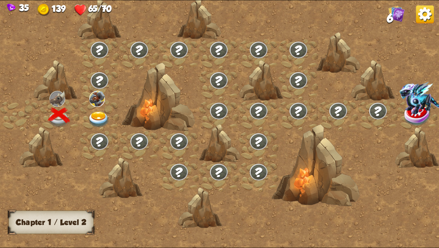
click at [101, 116] on img at bounding box center [99, 119] width 22 height 16
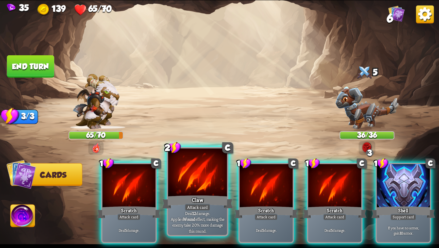
click at [192, 177] on div at bounding box center [197, 173] width 59 height 50
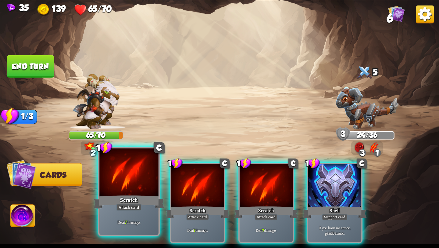
click at [133, 174] on div at bounding box center [128, 173] width 59 height 50
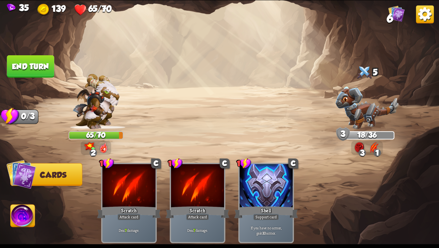
click at [17, 70] on button "End turn" at bounding box center [30, 66] width 47 height 22
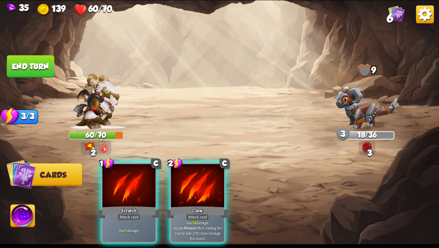
click at [34, 178] on img at bounding box center [21, 174] width 30 height 30
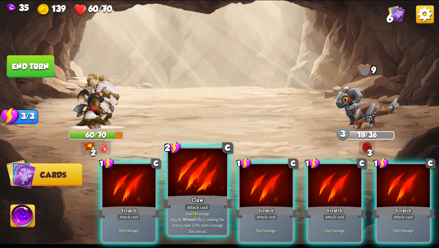
click at [195, 198] on div "Claw" at bounding box center [197, 202] width 71 height 16
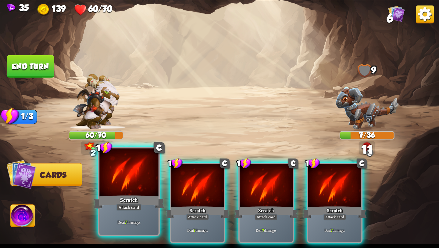
click at [137, 195] on div "Scratch" at bounding box center [129, 202] width 71 height 16
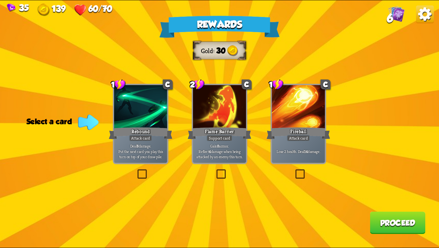
click at [215, 170] on label at bounding box center [215, 170] width 0 height 0
click at [0, 0] on input "checkbox" at bounding box center [0, 0] width 0 height 0
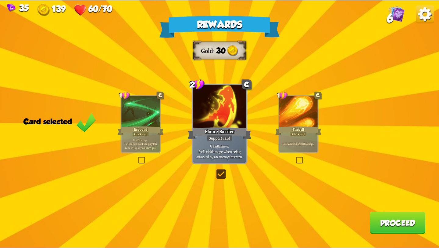
click at [384, 219] on button "Proceed" at bounding box center [398, 222] width 56 height 22
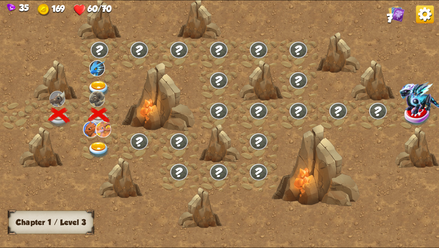
click at [98, 83] on img at bounding box center [99, 89] width 22 height 16
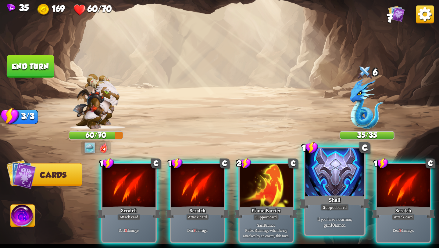
click at [337, 210] on div "Support card" at bounding box center [335, 206] width 29 height 7
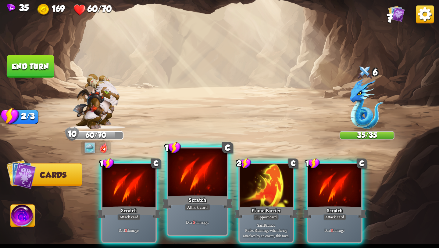
click at [204, 200] on div "Scratch" at bounding box center [197, 202] width 71 height 16
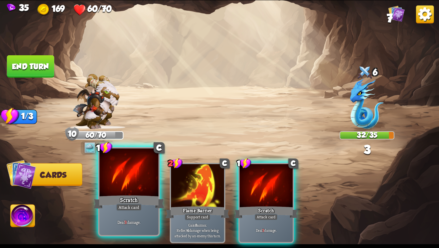
click at [134, 197] on div "Scratch" at bounding box center [129, 202] width 71 height 16
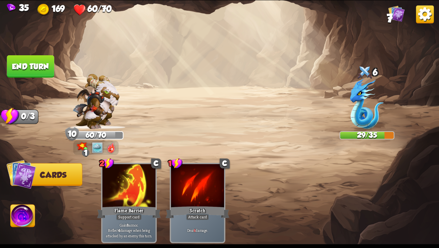
click at [28, 69] on button "End turn" at bounding box center [30, 66] width 47 height 22
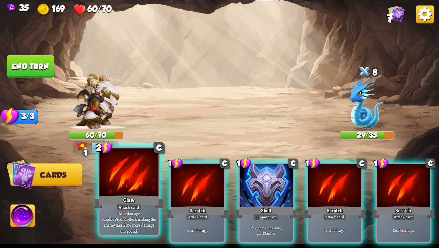
click at [119, 187] on div at bounding box center [128, 173] width 59 height 50
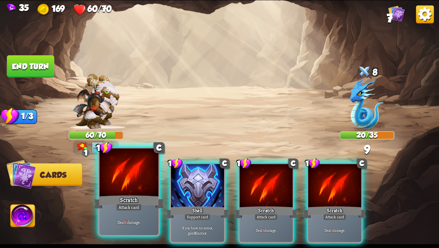
click at [119, 188] on div at bounding box center [128, 173] width 59 height 50
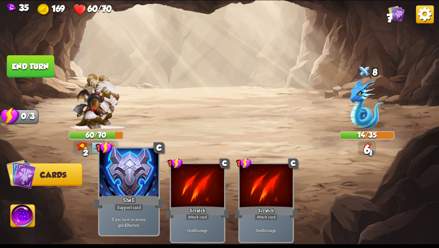
click at [139, 202] on div "Shell" at bounding box center [129, 202] width 71 height 16
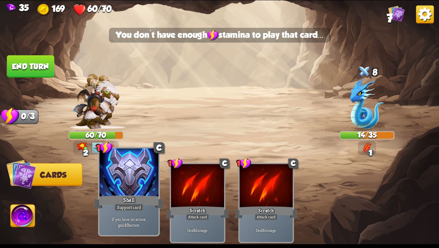
click at [139, 202] on div "Shell" at bounding box center [129, 202] width 71 height 16
